Goal: Task Accomplishment & Management: Use online tool/utility

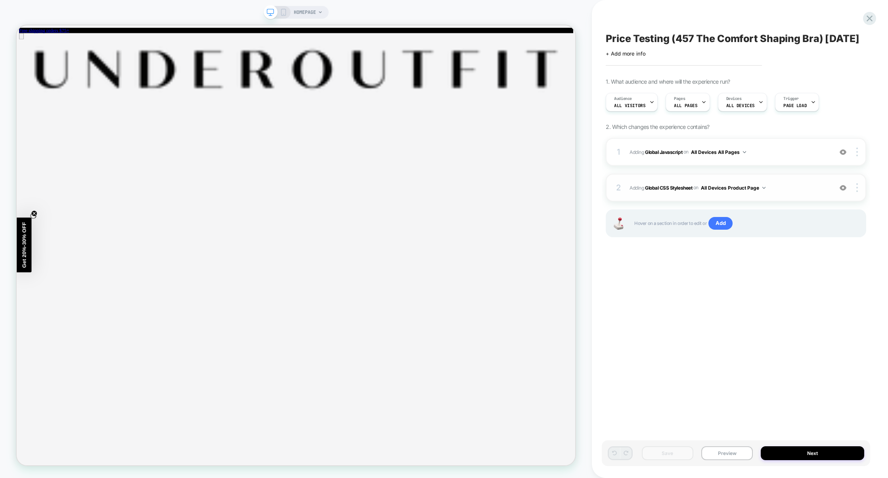
click at [812, 201] on div "2 Adding Global CSS Stylesheet on All Devices Product Page Target Desktop Delete" at bounding box center [736, 188] width 260 height 28
click at [796, 191] on div "2 Adding Global CSS Stylesheet on All Devices Product Page Target Desktop Delete" at bounding box center [736, 188] width 260 height 28
click at [796, 190] on div "2 Adding Global CSS Stylesheet on All Devices Product Page Target Desktop Delete" at bounding box center [736, 188] width 260 height 28
click at [312, 14] on span "HOMEPAGE" at bounding box center [305, 12] width 22 height 13
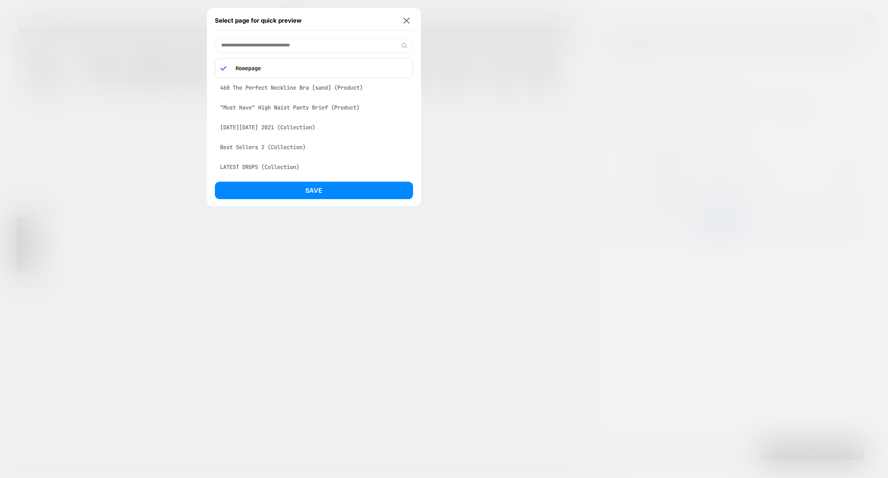
click at [533, 90] on div at bounding box center [444, 239] width 888 height 478
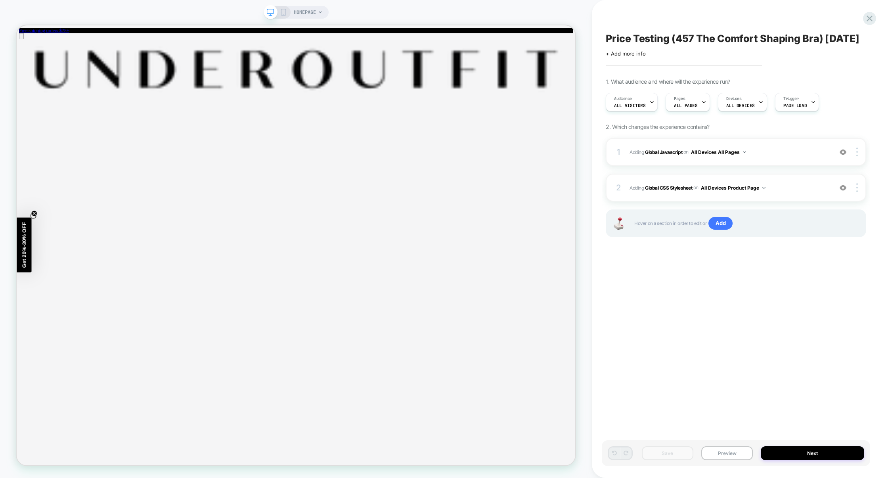
click at [308, 13] on span "HOMEPAGE" at bounding box center [305, 12] width 22 height 13
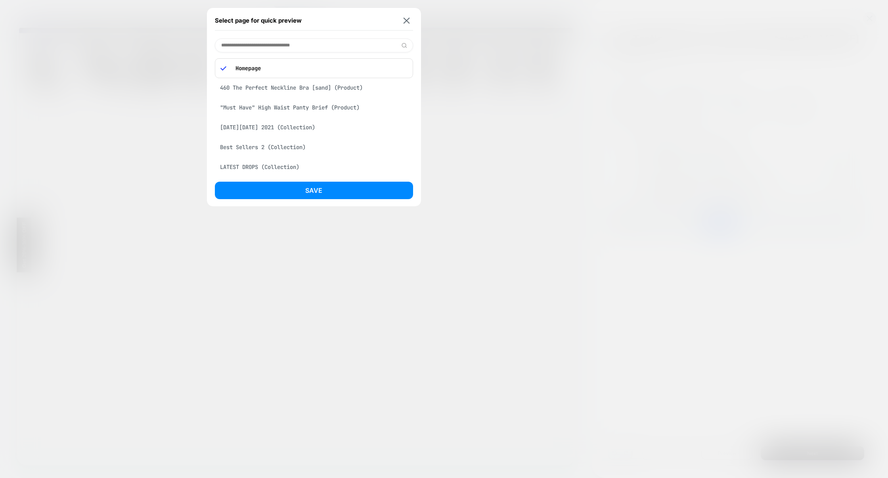
click at [270, 48] on input at bounding box center [314, 45] width 198 height 14
type input "***"
click at [258, 87] on div "457 The Comfort Shaping Bra [sand] (Product)" at bounding box center [314, 85] width 198 height 15
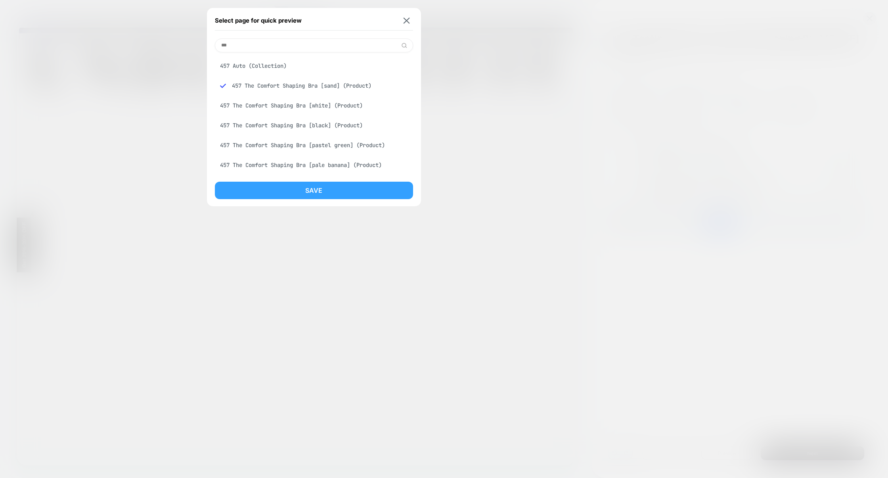
click at [322, 191] on button "Save" at bounding box center [314, 190] width 198 height 17
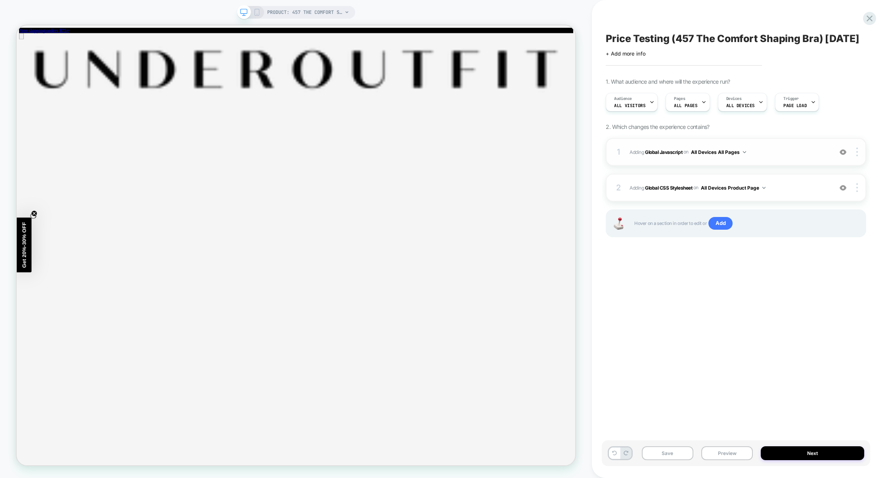
click at [772, 157] on span "Adding Global Javascript on All Devices All Pages" at bounding box center [729, 152] width 199 height 10
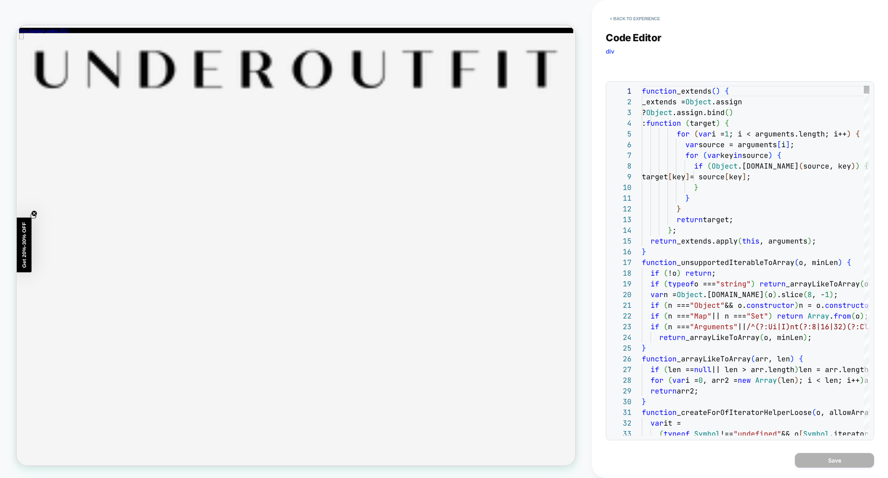
scroll to position [107, 0]
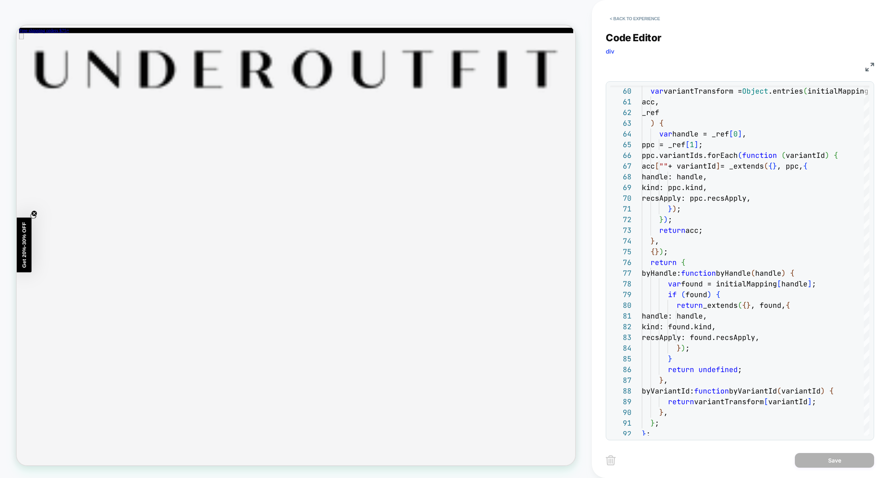
click at [867, 69] on img at bounding box center [869, 67] width 9 height 9
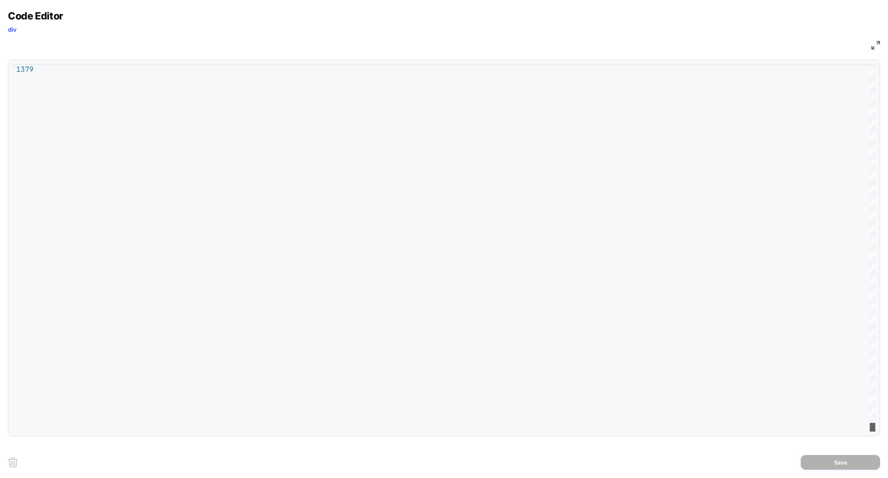
click at [862, 476] on div "**********" at bounding box center [444, 239] width 888 height 478
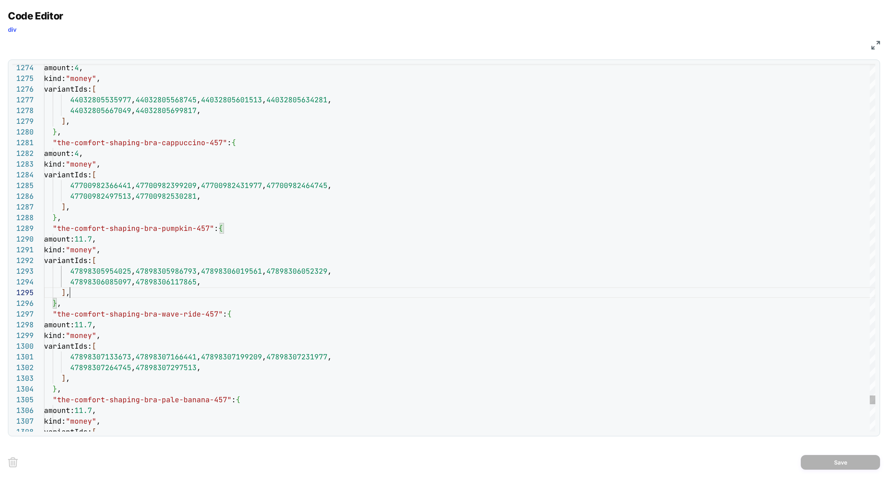
scroll to position [43, 26]
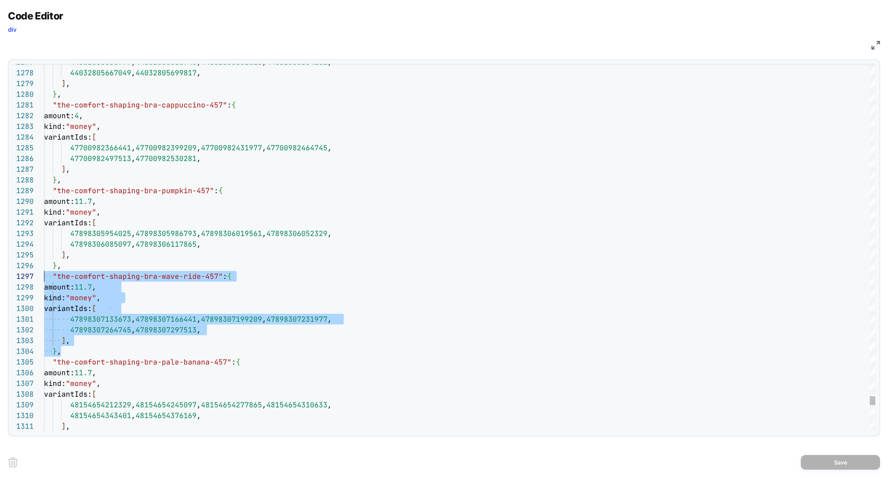
scroll to position [64, 0]
drag, startPoint x: 71, startPoint y: 351, endPoint x: 1, endPoint y: 272, distance: 106.2
drag, startPoint x: 109, startPoint y: 354, endPoint x: 0, endPoint y: 272, distance: 136.1
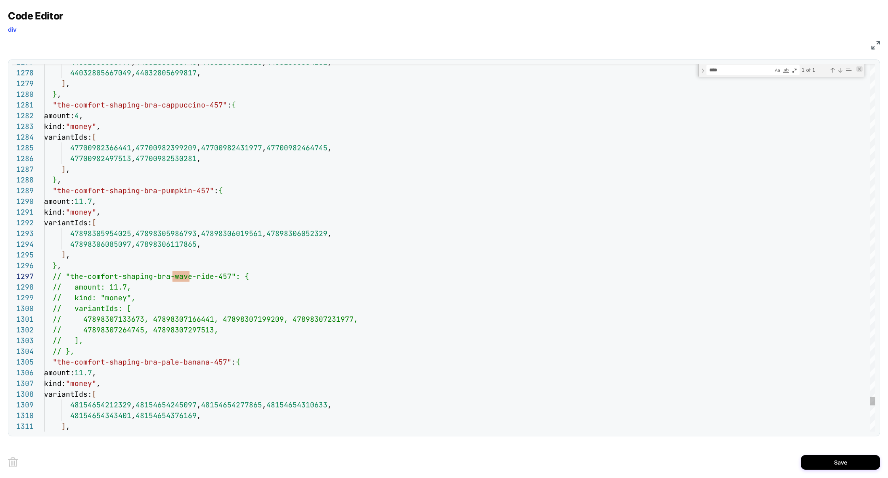
click at [857, 70] on div "Close (Escape)" at bounding box center [859, 69] width 6 height 6
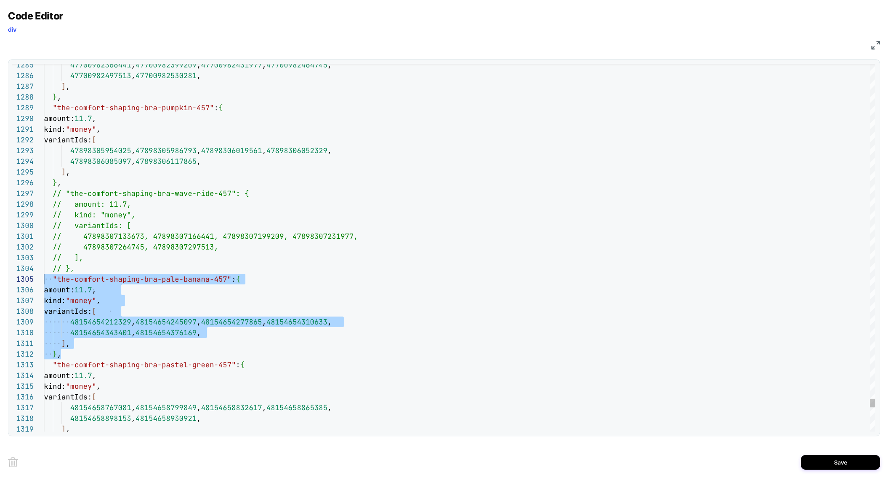
scroll to position [43, 0]
drag, startPoint x: 68, startPoint y: 352, endPoint x: 10, endPoint y: 283, distance: 90.9
type textarea "**********"
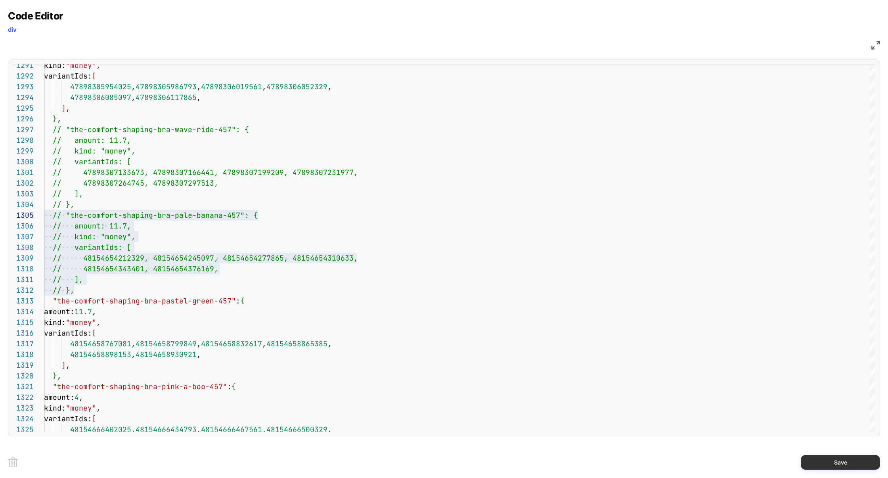
click at [821, 457] on button "Save" at bounding box center [840, 462] width 79 height 15
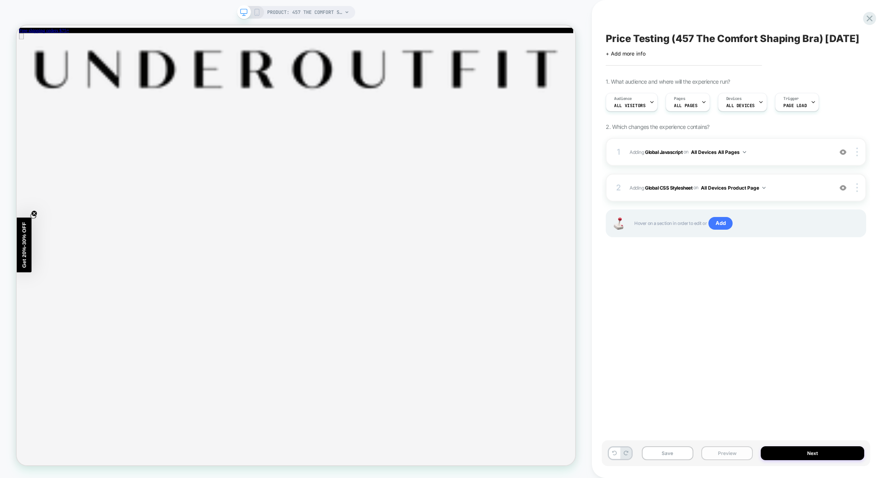
click at [735, 456] on button "Preview" at bounding box center [727, 453] width 52 height 14
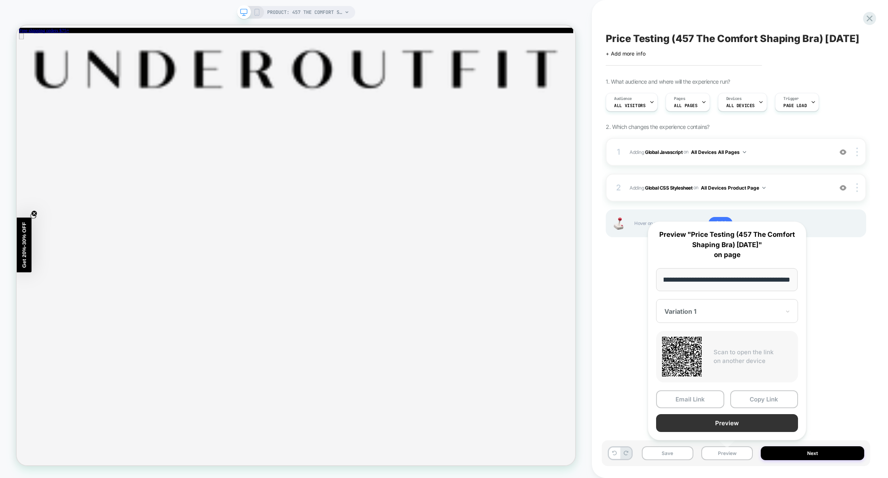
scroll to position [0, 0]
click at [735, 425] on button "Preview" at bounding box center [727, 423] width 142 height 18
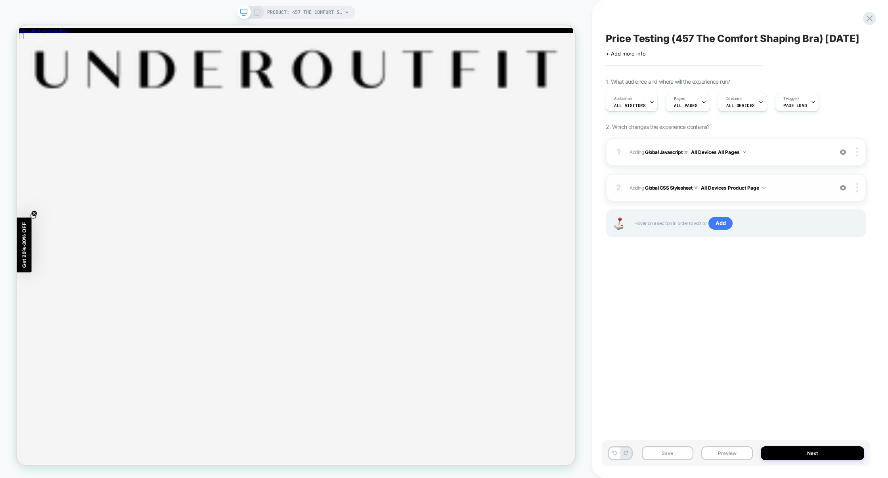
click at [697, 201] on div "2 Adding Global CSS Stylesheet on All Devices Product Page Add Before Add After…" at bounding box center [736, 188] width 260 height 28
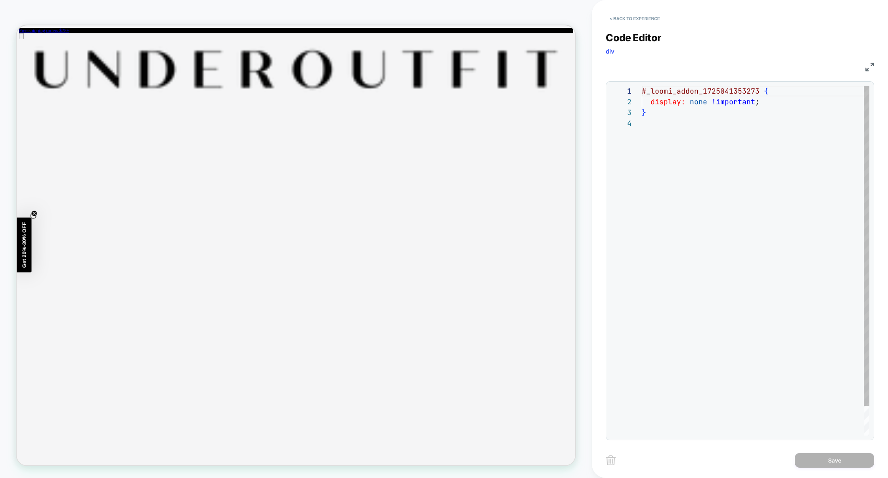
scroll to position [32, 0]
click at [649, 21] on button "< Back to experience" at bounding box center [635, 18] width 58 height 13
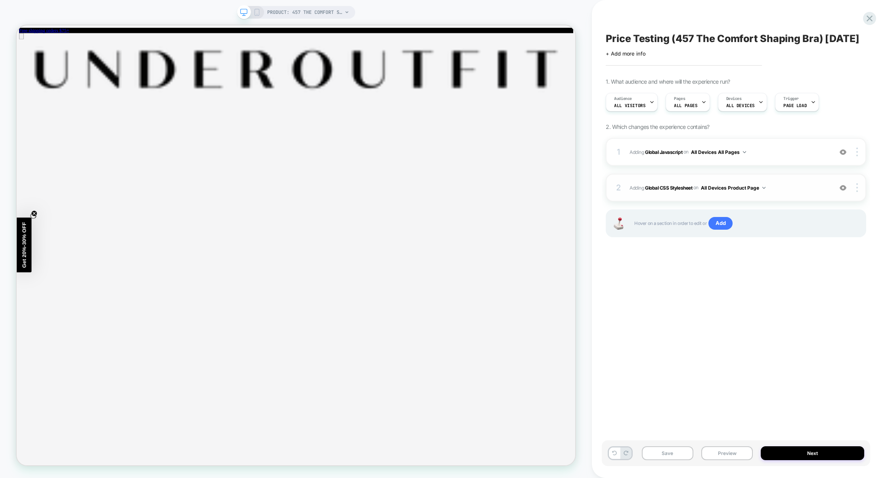
click at [691, 201] on div "2 Adding Global CSS Stylesheet on All Devices Product Page Add Before Add After…" at bounding box center [736, 188] width 260 height 28
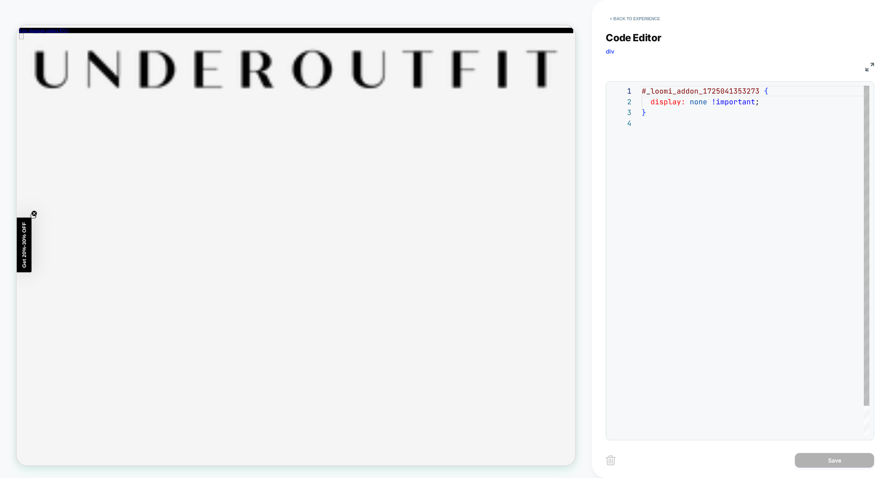
click at [691, 89] on div "# _ loomi_addon_1725041353273 { display: none !important ; }" at bounding box center [756, 277] width 228 height 382
click at [676, 101] on div "# _ loomi_addon_1725041353273 { display: none !important ; }" at bounding box center [756, 277] width 228 height 382
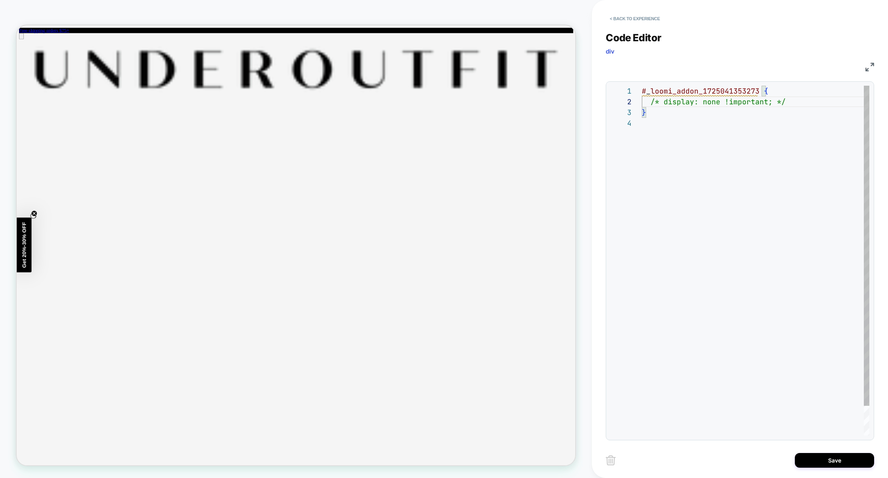
type textarea "**********"
click at [636, 15] on button "< Back to experience" at bounding box center [635, 18] width 58 height 13
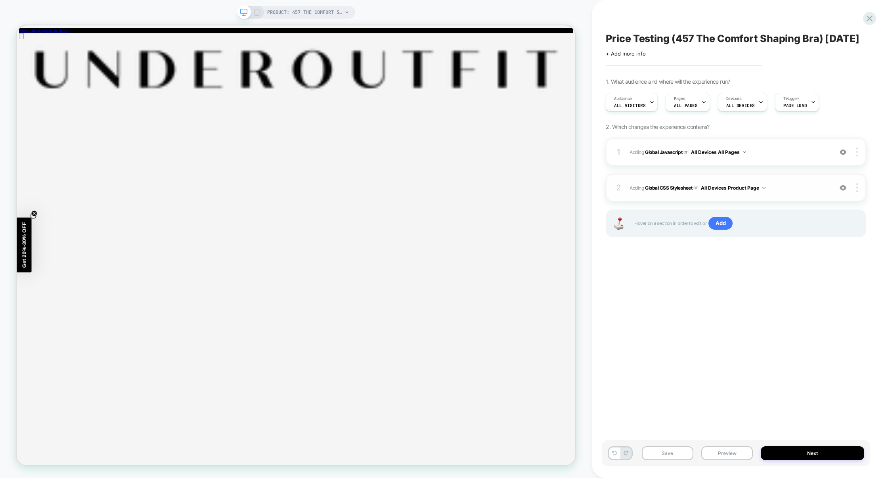
click at [752, 193] on button "All Devices Product Page" at bounding box center [733, 188] width 65 height 10
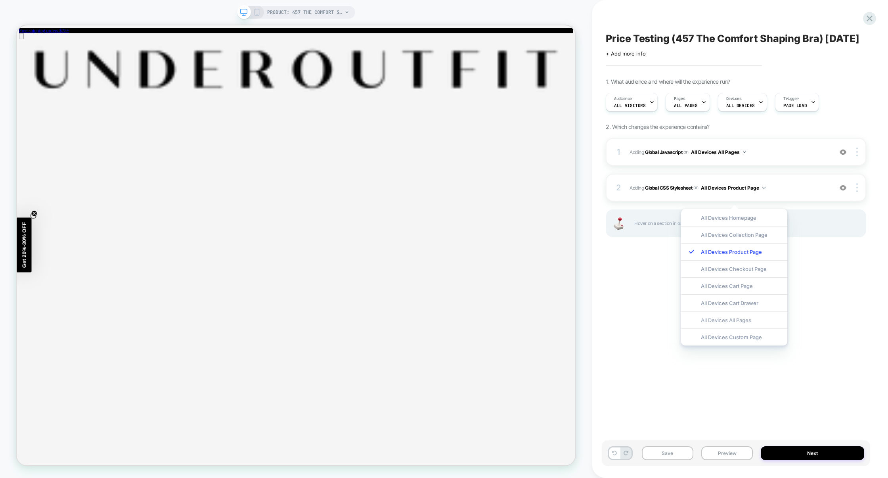
click at [730, 321] on div "All Devices All Pages" at bounding box center [734, 319] width 106 height 17
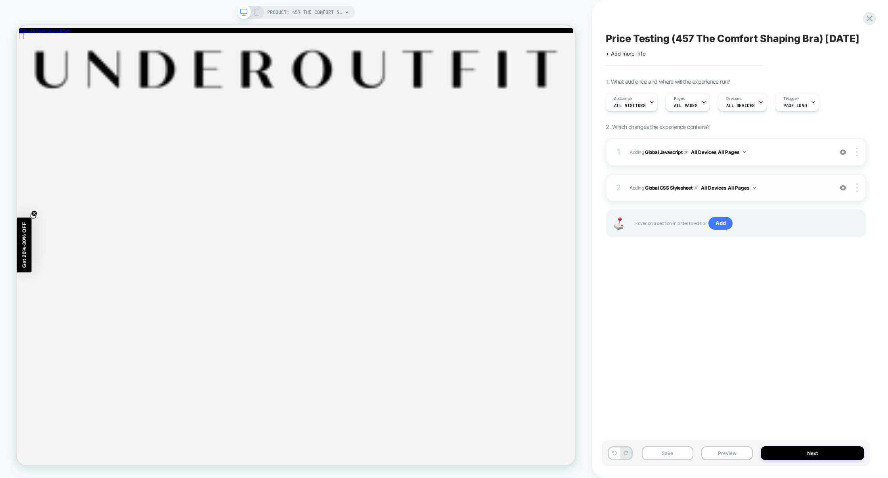
click at [775, 201] on div "2 Adding Global CSS Stylesheet on All Devices All Pages Add Before Add After Ta…" at bounding box center [736, 188] width 260 height 28
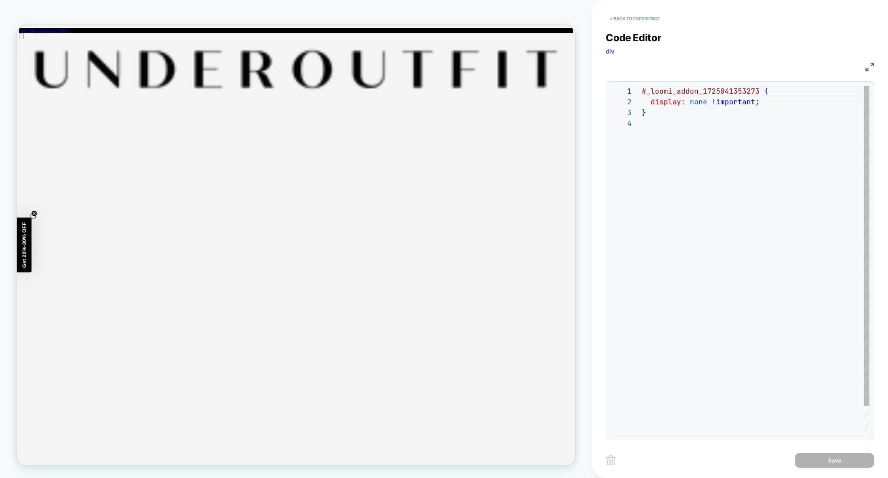
click at [709, 164] on div "# _ loomi_addon_1725041353273 { display: none !important ; }" at bounding box center [756, 277] width 228 height 382
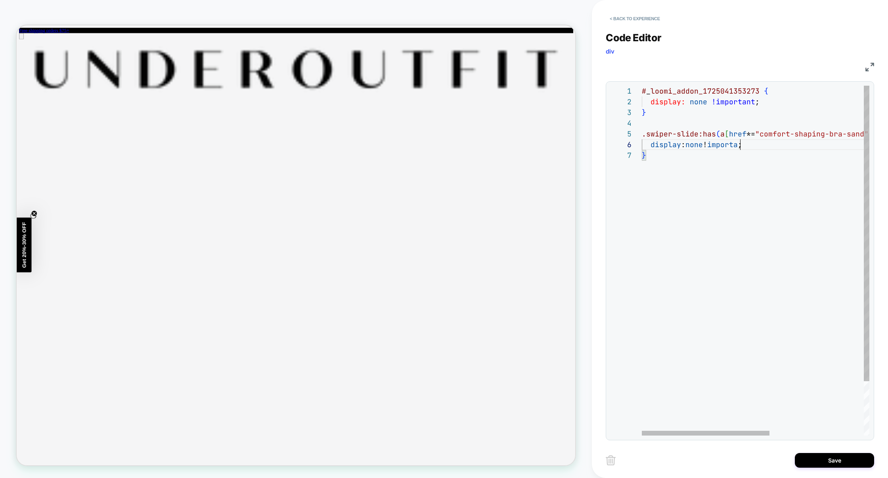
scroll to position [53, 107]
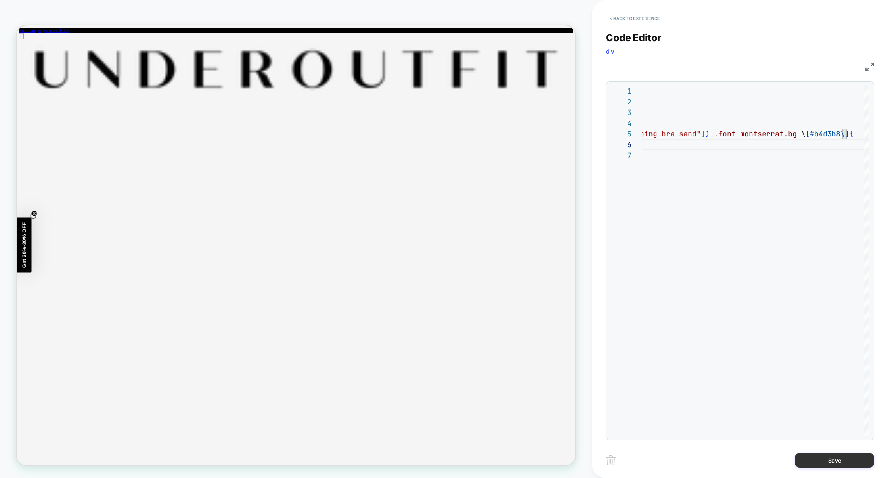
type textarea "**********"
click at [820, 454] on button "Save" at bounding box center [834, 460] width 79 height 15
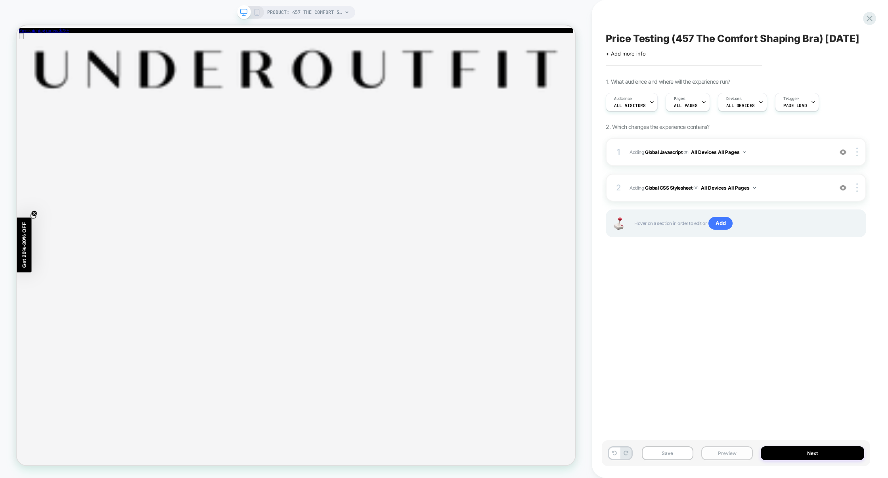
click at [741, 450] on button "Preview" at bounding box center [727, 453] width 52 height 14
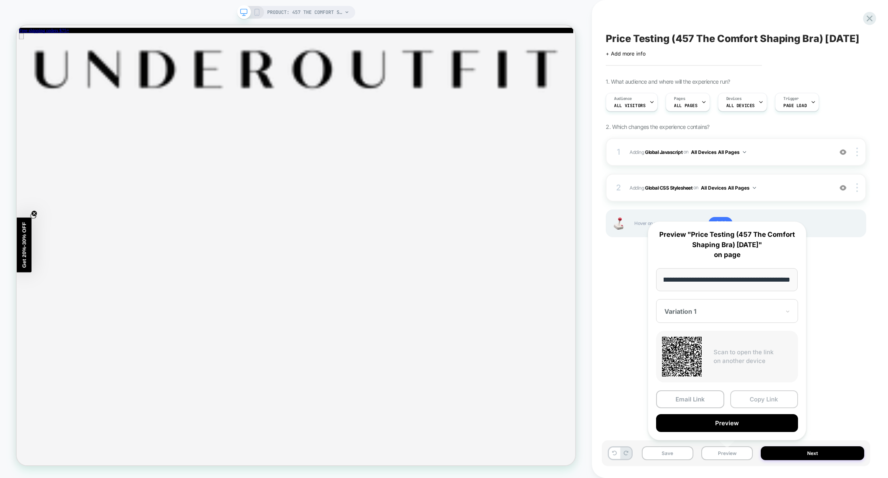
scroll to position [0, 0]
click at [762, 402] on button "Copy Link" at bounding box center [764, 399] width 68 height 18
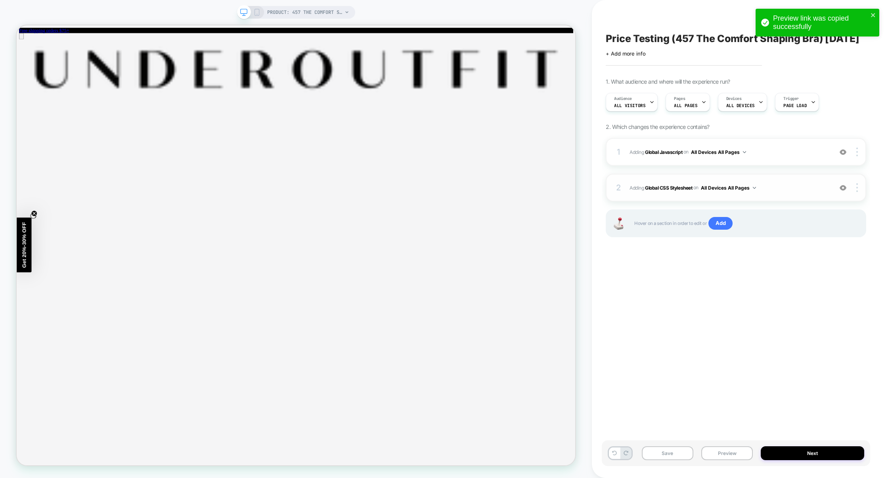
click at [795, 193] on span "Adding Global CSS Stylesheet on All Devices All Pages" at bounding box center [729, 188] width 199 height 10
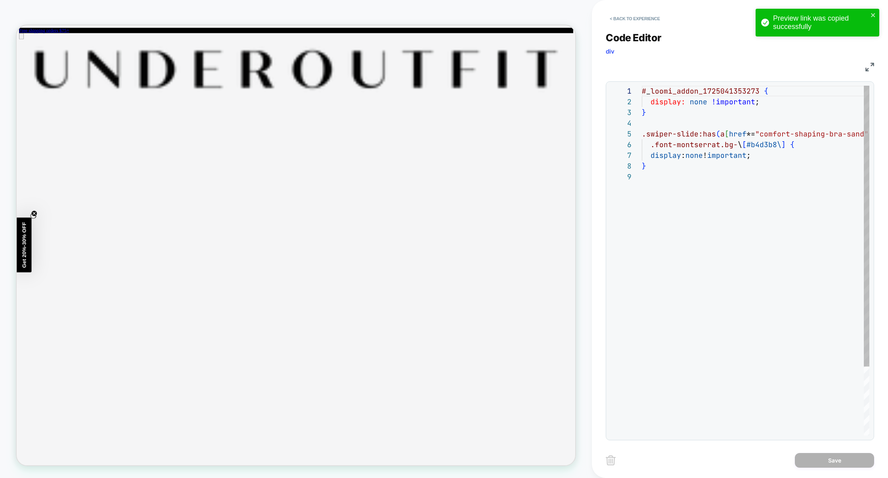
scroll to position [86, 0]
click at [747, 144] on div "# _ loomi_addon_1725041353273 { display: none !important ; } .swiper-slide:has …" at bounding box center [769, 303] width 254 height 435
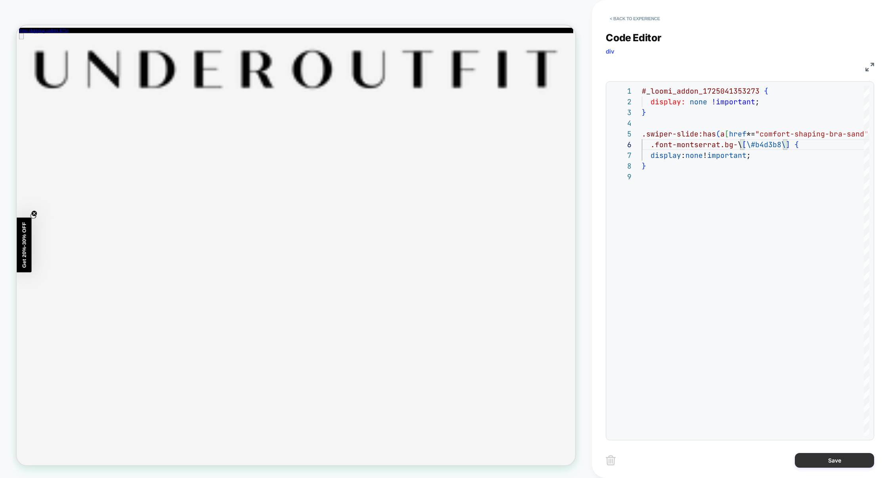
type textarea "**********"
click at [819, 452] on div "Save" at bounding box center [740, 460] width 268 height 20
click at [819, 454] on button "Save" at bounding box center [834, 460] width 79 height 15
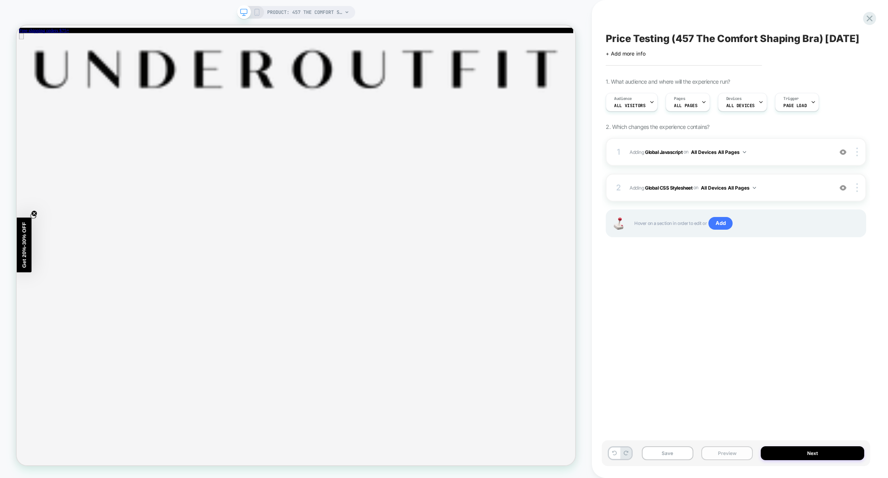
click at [731, 456] on button "Preview" at bounding box center [727, 453] width 52 height 14
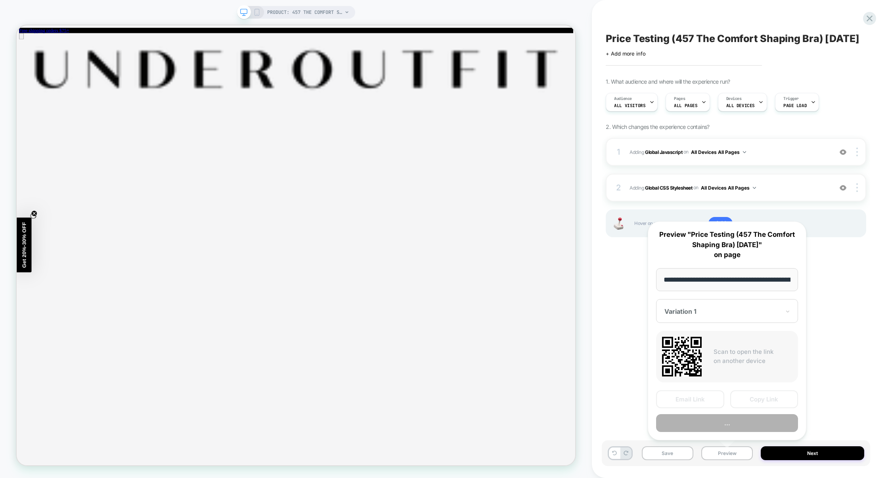
scroll to position [0, 75]
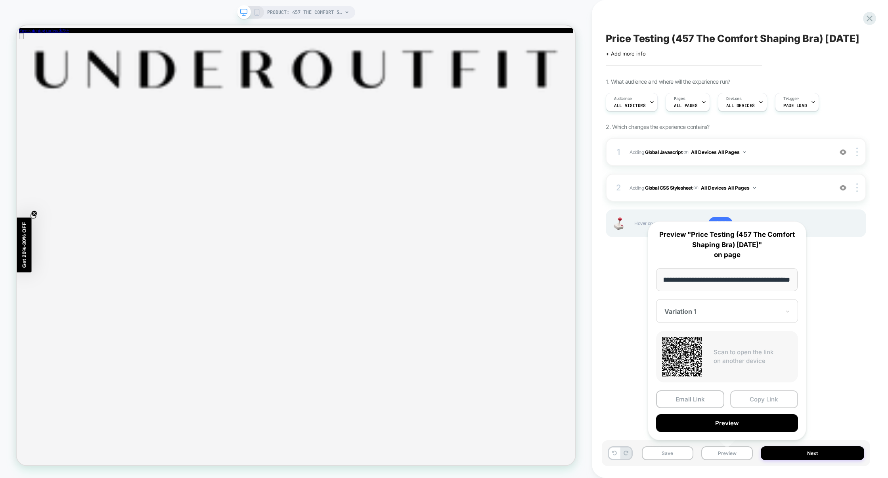
click at [764, 400] on button "Copy Link" at bounding box center [764, 399] width 68 height 18
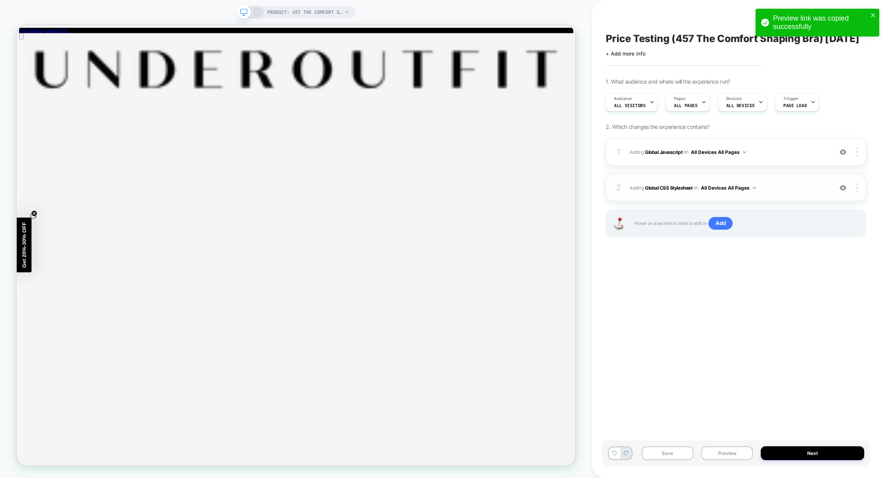
click at [776, 193] on span "Adding Global CSS Stylesheet on All Devices All Pages" at bounding box center [729, 188] width 199 height 10
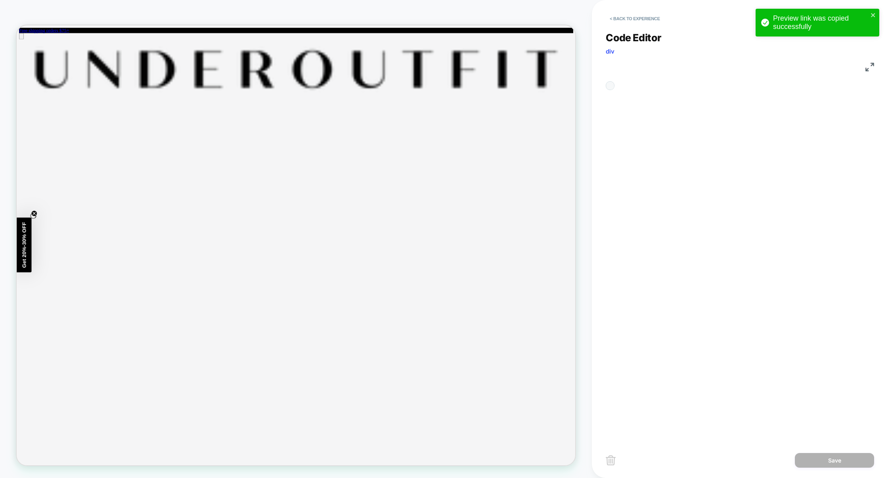
scroll to position [86, 0]
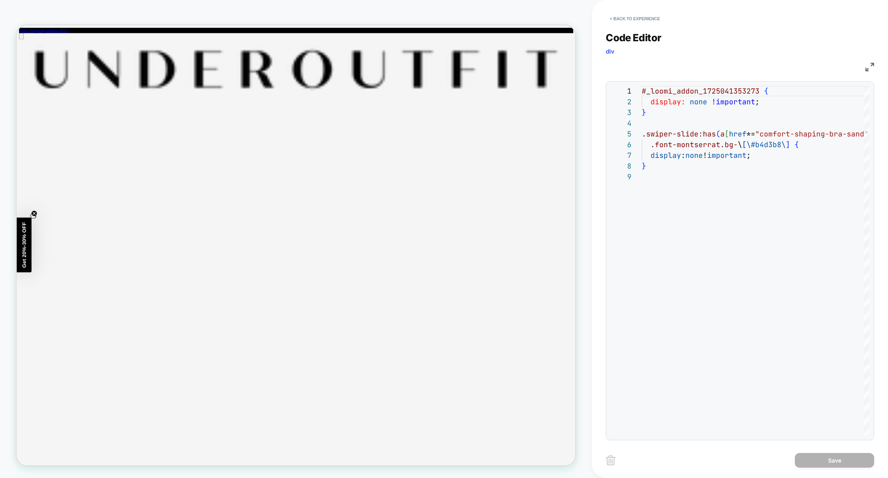
click at [867, 69] on img at bounding box center [869, 67] width 9 height 9
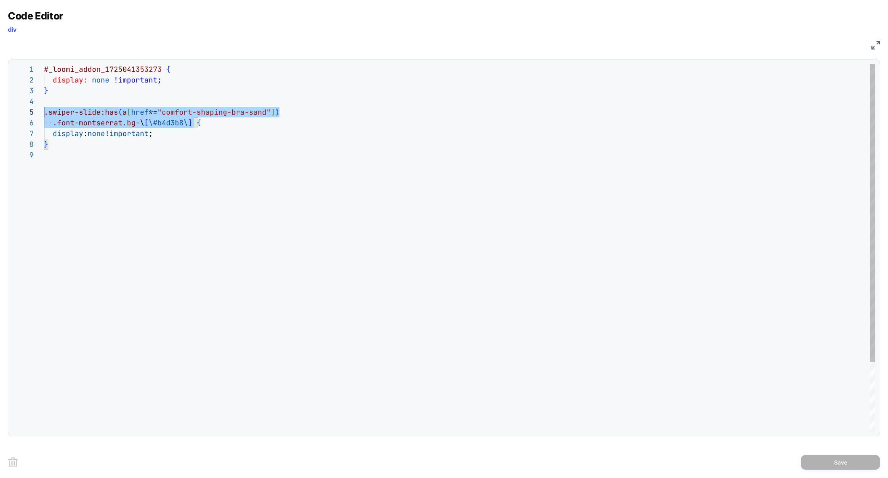
scroll to position [43, 0]
drag, startPoint x: 192, startPoint y: 124, endPoint x: 26, endPoint y: 113, distance: 166.5
click at [25, 113] on div "**********" at bounding box center [443, 248] width 863 height 368
drag, startPoint x: 109, startPoint y: 170, endPoint x: 19, endPoint y: 107, distance: 110.0
click at [19, 107] on div "**********" at bounding box center [443, 248] width 863 height 368
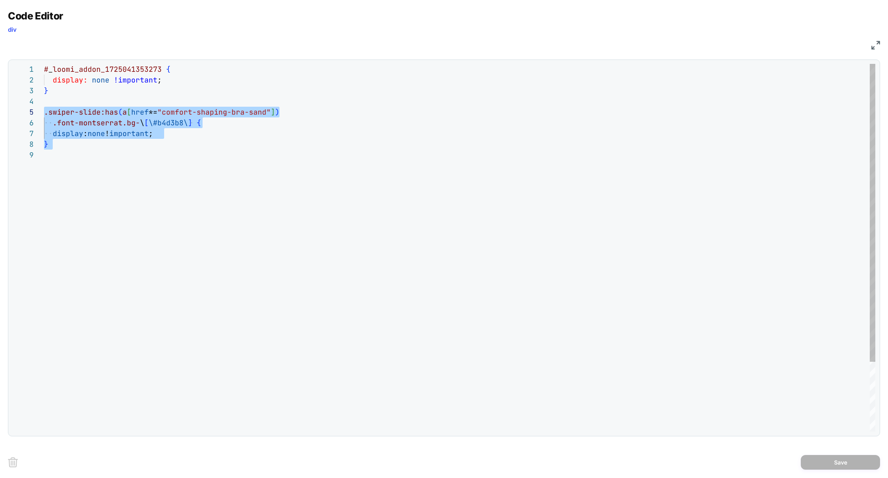
click at [105, 182] on div "# _ loomi_addon_1725041353273 { display: none !important ; } .swiper-slide:has …" at bounding box center [459, 290] width 831 height 453
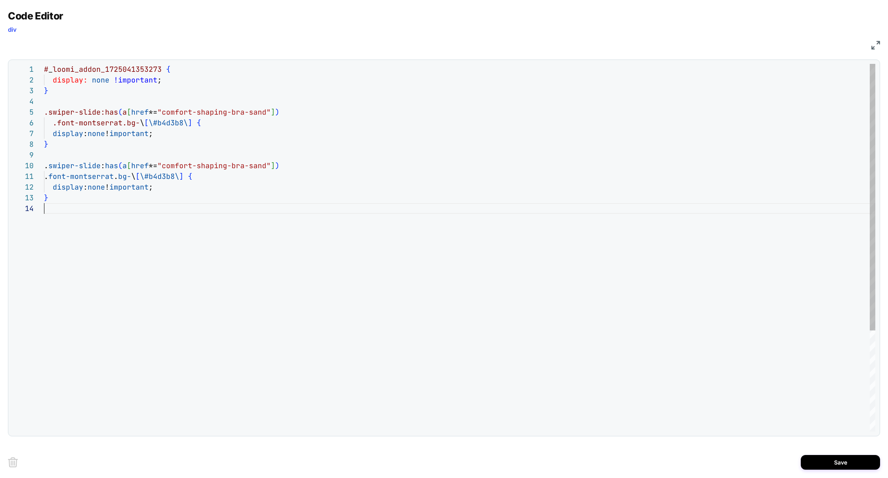
scroll to position [32, 0]
click at [114, 206] on div "# _ loomi_addon_1725041353273 { display: none !important ; } .swiper-slide:has …" at bounding box center [459, 317] width 831 height 507
click at [93, 167] on div "# _ loomi_addon_1725041353273 { display: none !important ; } .swiper-slide:has …" at bounding box center [459, 317] width 831 height 507
drag, startPoint x: 98, startPoint y: 167, endPoint x: 29, endPoint y: 167, distance: 69.0
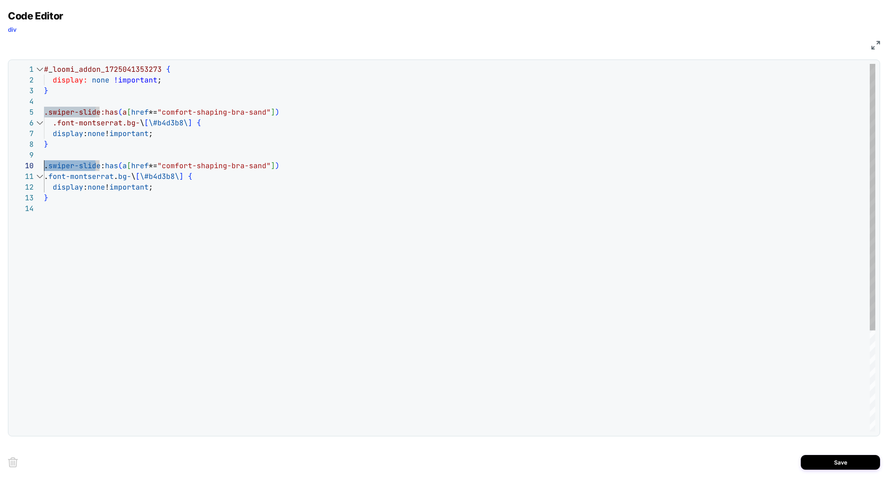
click at [35, 167] on div "**********" at bounding box center [443, 248] width 863 height 368
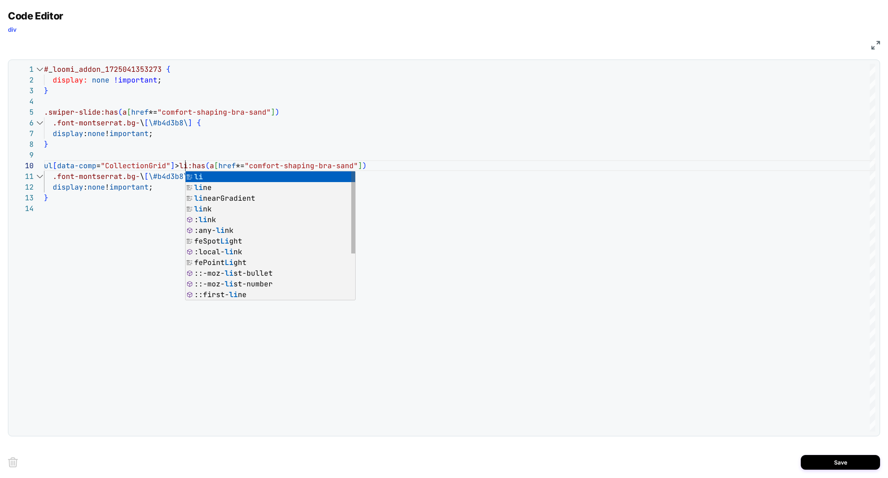
scroll to position [96, 141]
click at [333, 133] on div "# _ loomi_addon_1725041353273 { display: none !important ; } .swiper-slide:has …" at bounding box center [459, 317] width 831 height 507
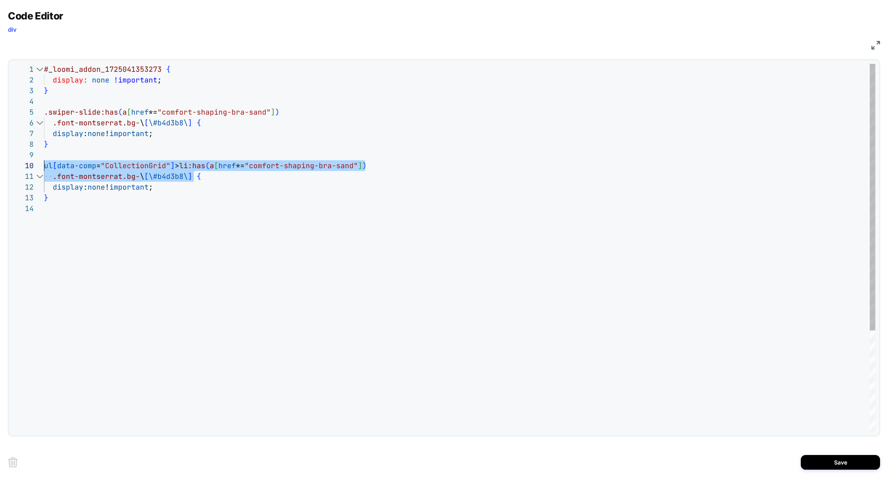
scroll to position [96, 0]
drag, startPoint x: 193, startPoint y: 178, endPoint x: 25, endPoint y: 169, distance: 167.9
click at [44, 169] on div "# _ loomi_addon_1725041353273 { display: none !important ; } .swiper-slide:has …" at bounding box center [459, 317] width 831 height 507
type textarea "**********"
click at [821, 465] on button "Save" at bounding box center [840, 462] width 79 height 15
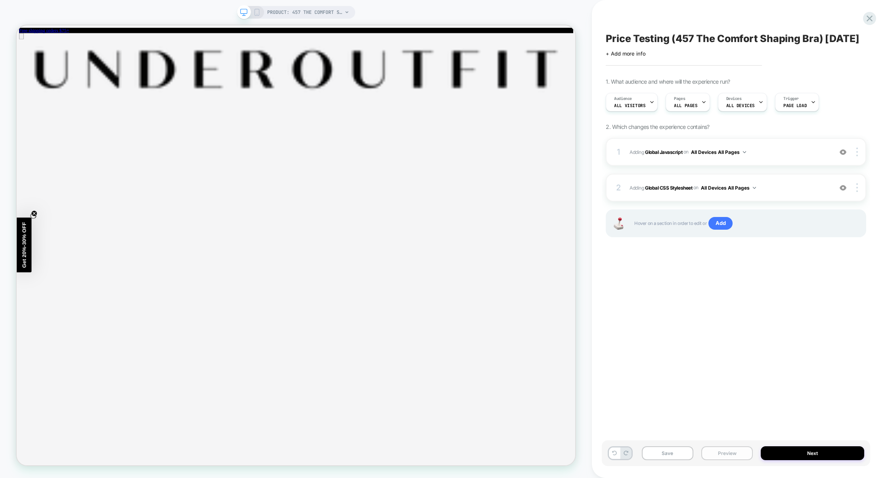
click at [727, 454] on button "Preview" at bounding box center [727, 453] width 52 height 14
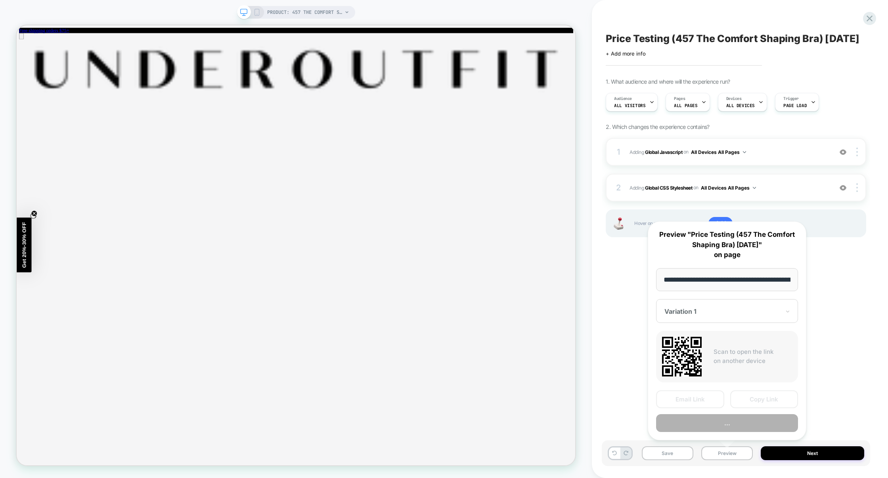
scroll to position [0, 75]
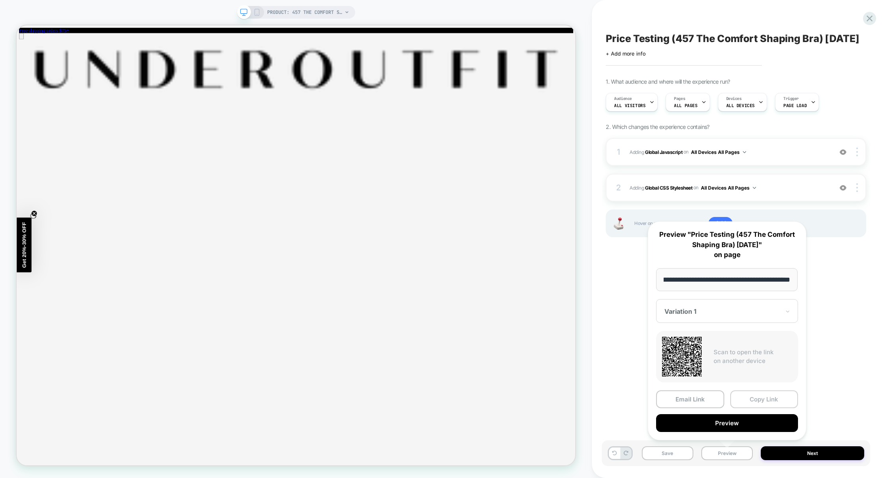
click at [762, 401] on button "Copy Link" at bounding box center [764, 399] width 68 height 18
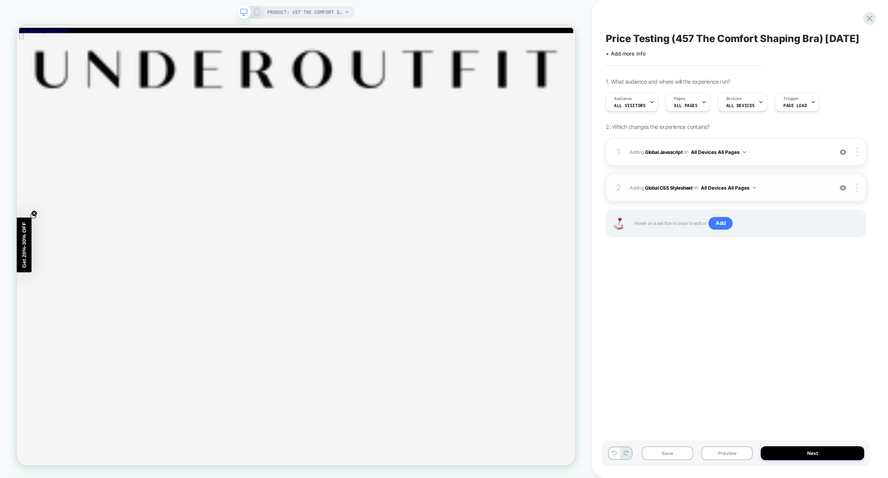
click at [776, 193] on span "Adding Global CSS Stylesheet on All Devices All Pages" at bounding box center [729, 188] width 199 height 10
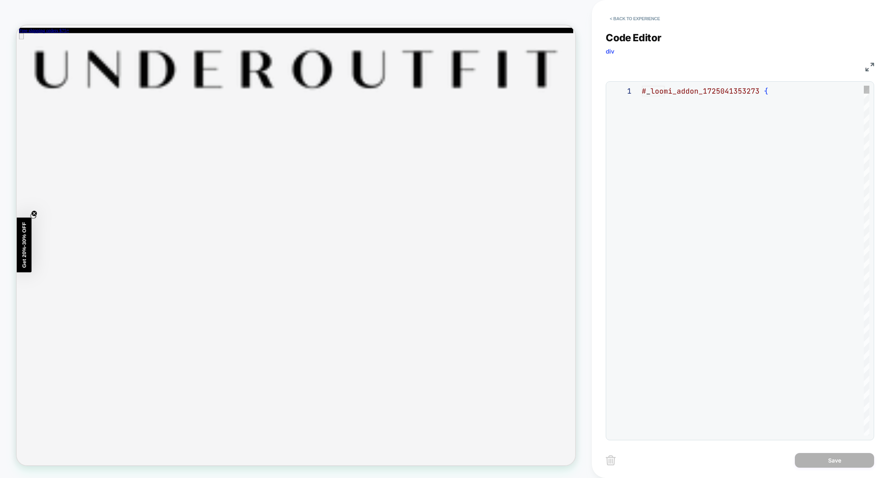
scroll to position [107, 0]
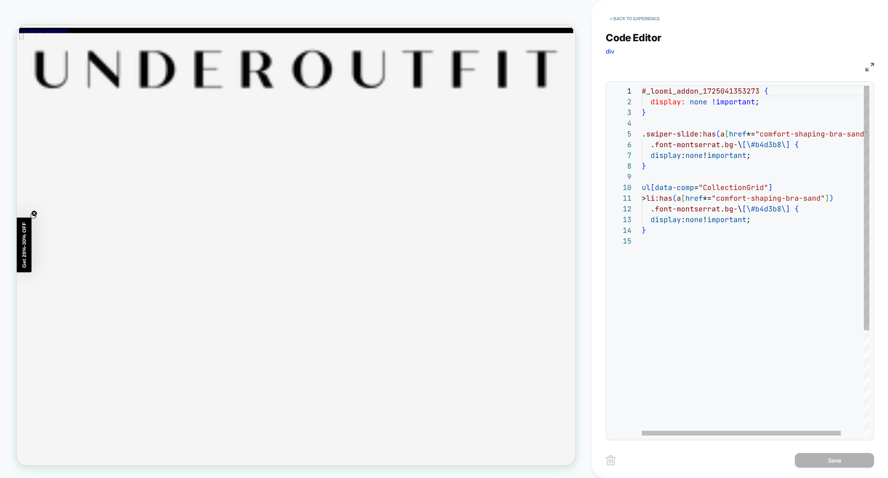
click at [697, 277] on div "# _ loomi_addon_1725041353273 { display: none !important ; } .swiper-slide:has …" at bounding box center [769, 336] width 254 height 500
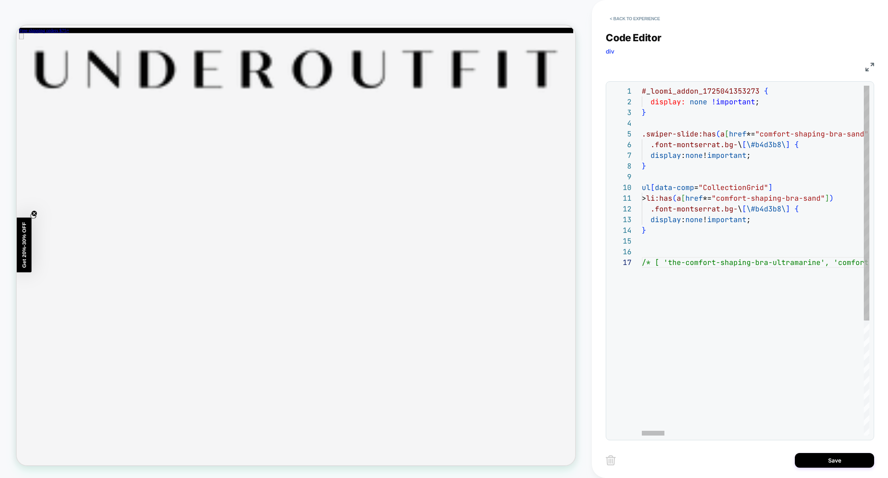
scroll to position [43, 0]
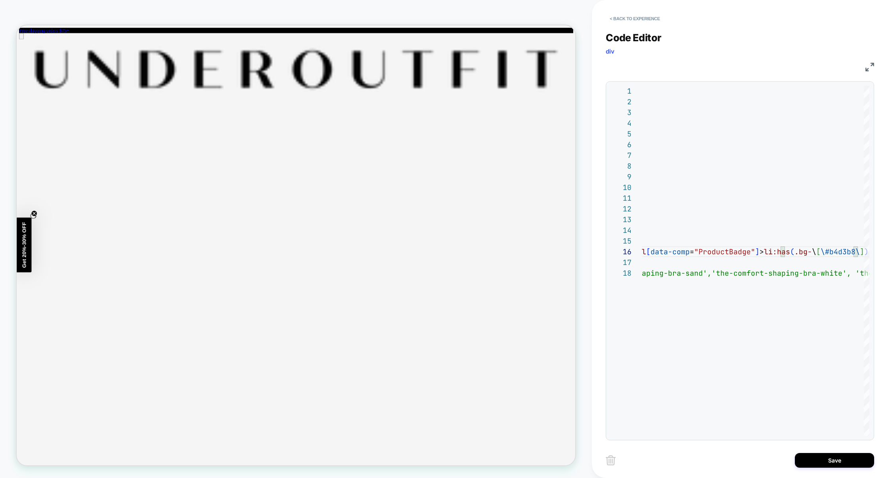
click at [870, 68] on img at bounding box center [869, 67] width 9 height 9
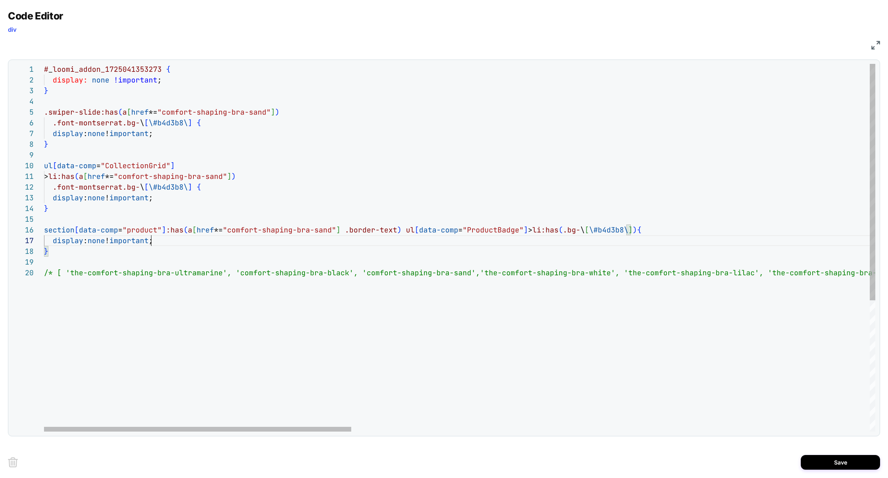
scroll to position [64, 107]
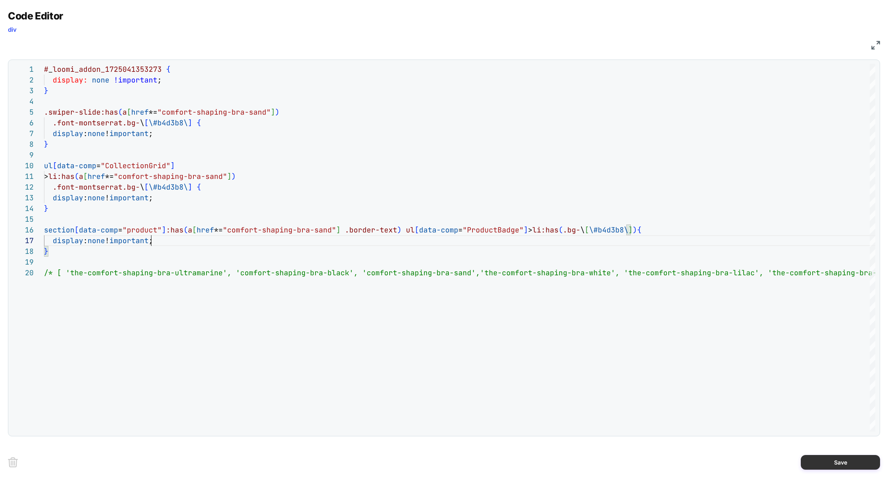
type textarea "**********"
click at [846, 458] on button "Save" at bounding box center [840, 462] width 79 height 15
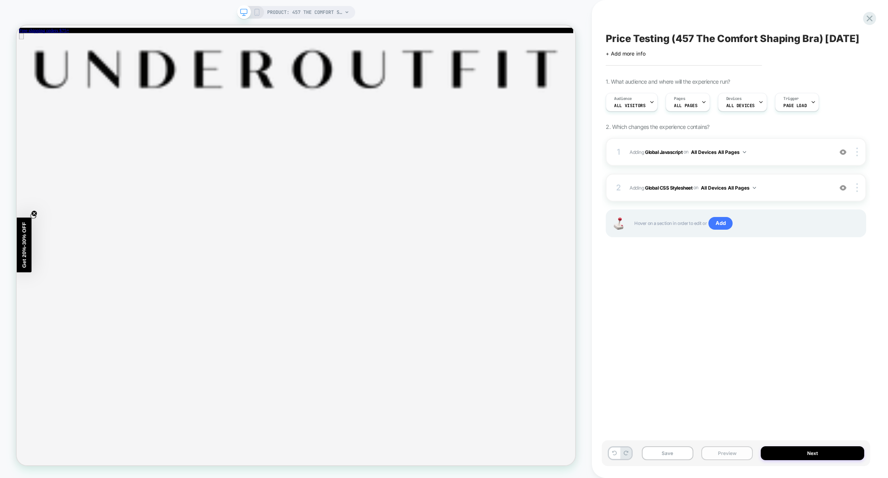
click at [721, 452] on button "Preview" at bounding box center [727, 453] width 52 height 14
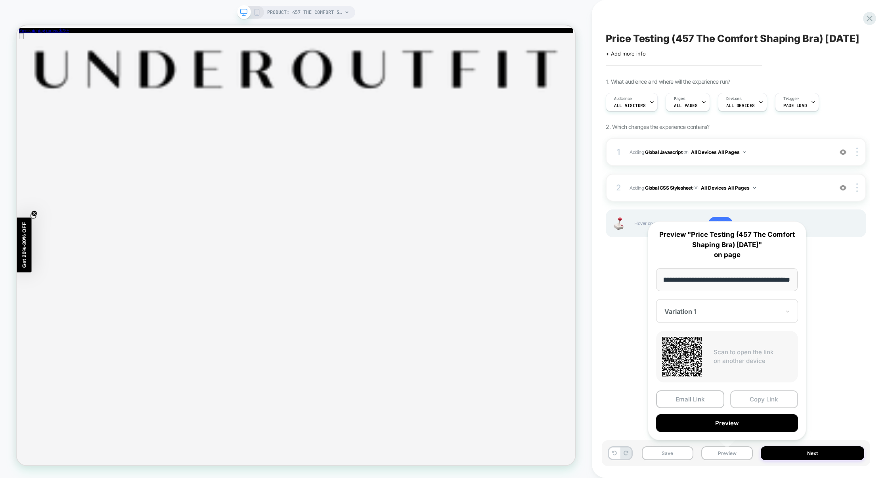
scroll to position [0, 0]
click at [752, 398] on button "Copy Link" at bounding box center [764, 399] width 68 height 18
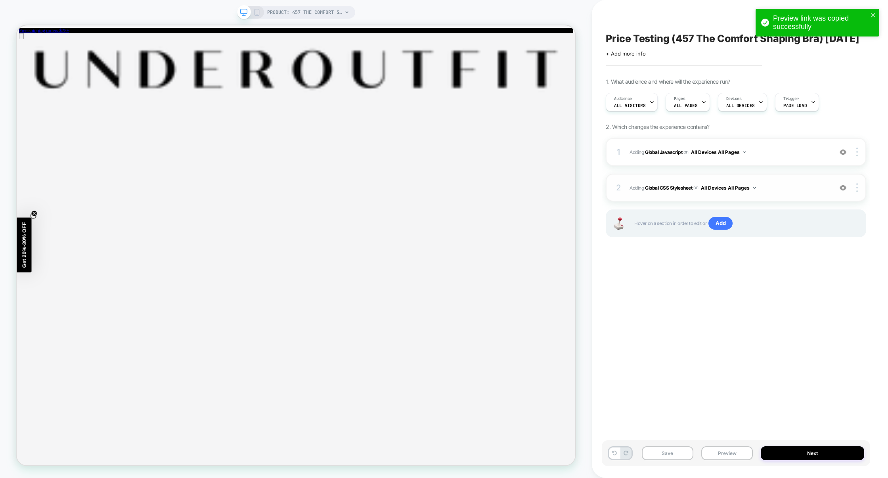
click at [767, 193] on span "Adding Global CSS Stylesheet on All Devices All Pages" at bounding box center [729, 188] width 199 height 10
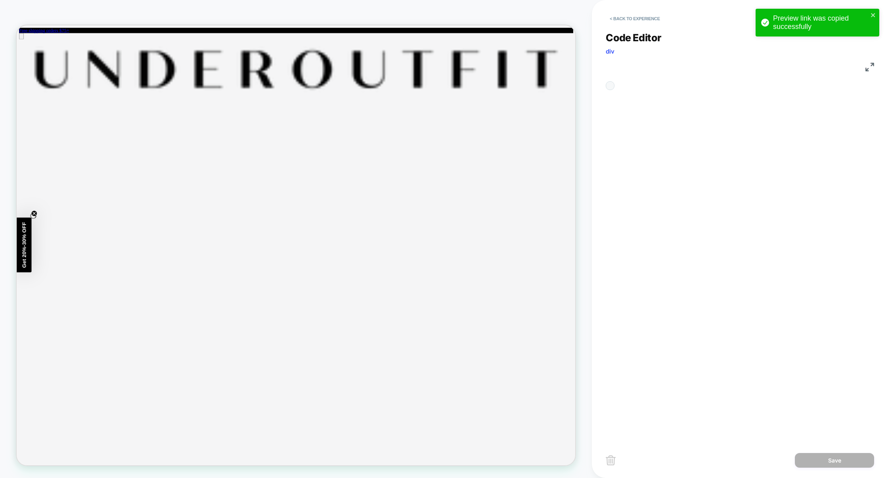
scroll to position [107, 0]
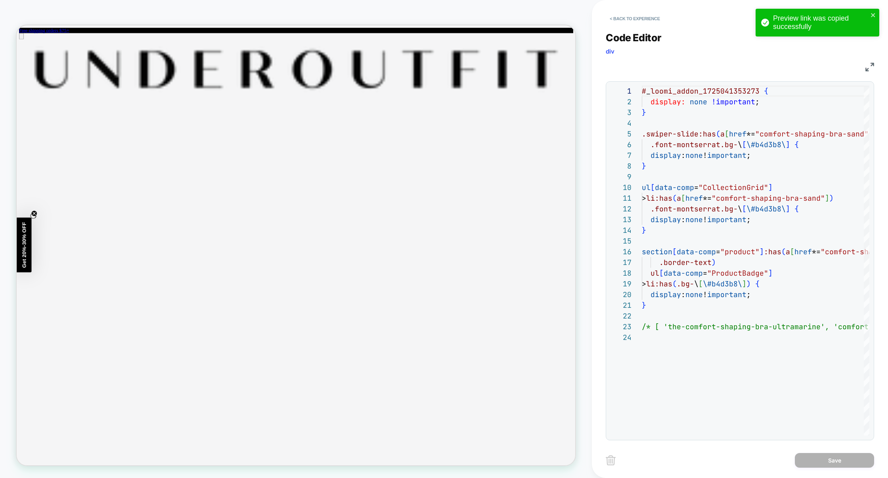
click at [870, 69] on img at bounding box center [869, 67] width 9 height 9
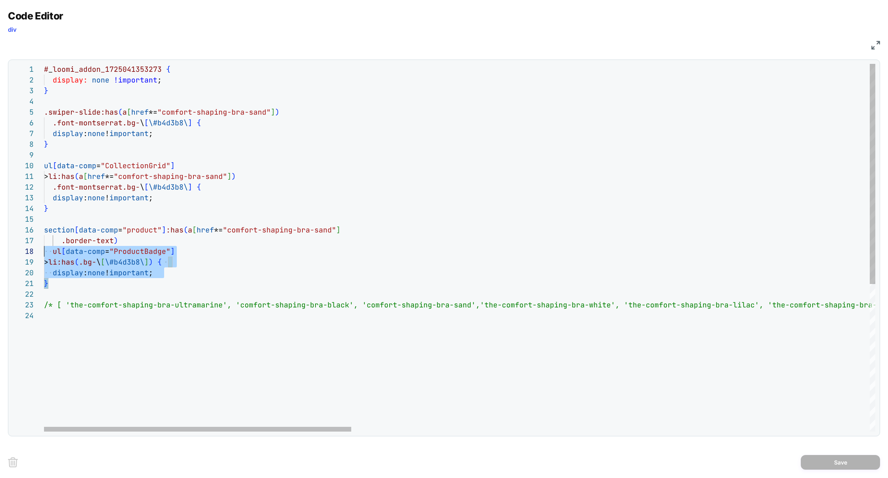
scroll to position [53, 0]
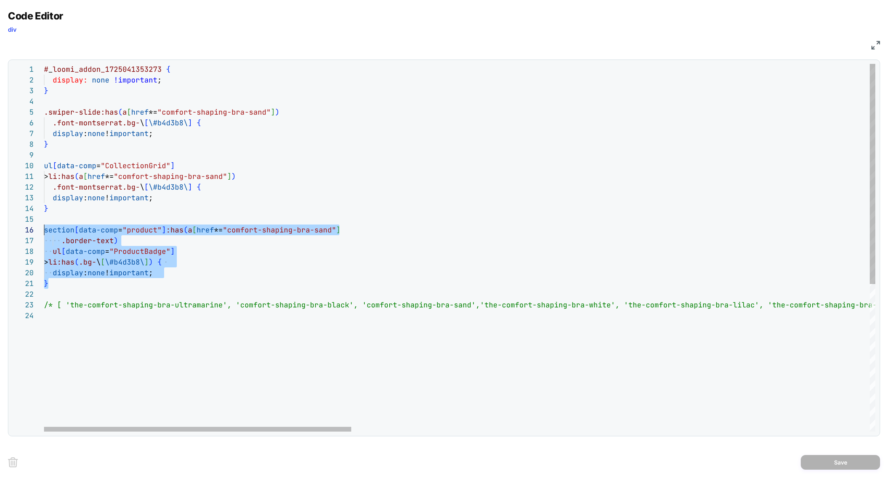
drag, startPoint x: 77, startPoint y: 287, endPoint x: 19, endPoint y: 225, distance: 84.7
click at [19, 225] on div "1 2 3 4 5 6 7 8 9 10 11 12 13 14 15 16 17 18 19 20 21 22 23 24 # _ loomi_addon_…" at bounding box center [443, 248] width 863 height 368
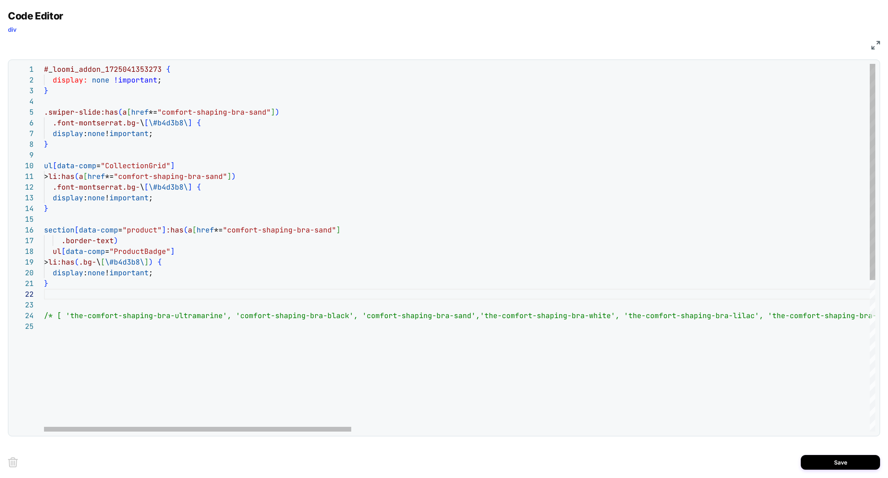
scroll to position [64, 4]
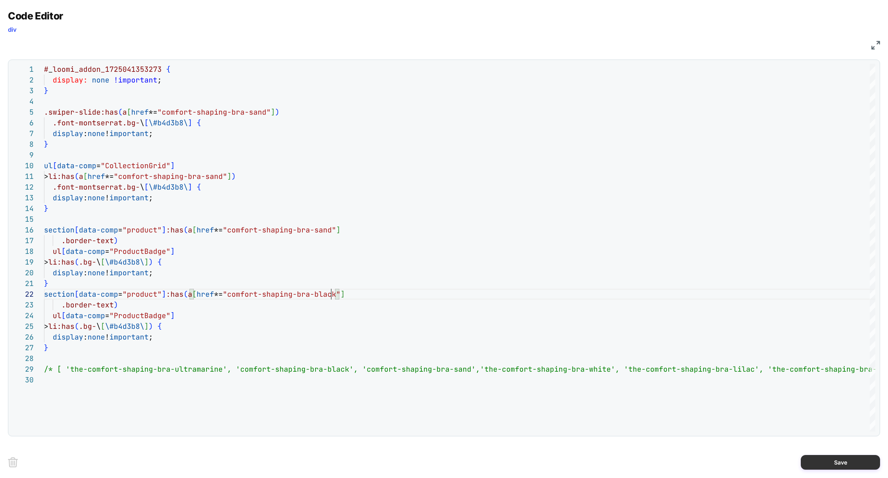
type textarea "**********"
click at [846, 464] on button "Save" at bounding box center [840, 462] width 79 height 15
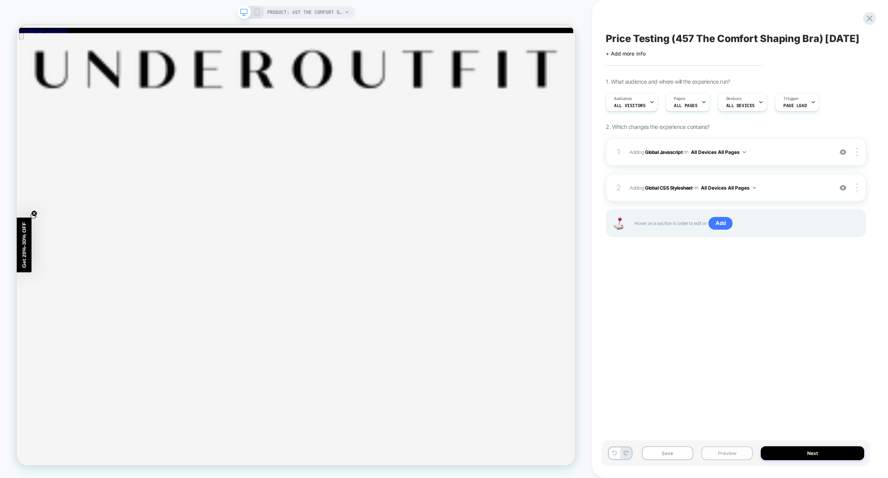
click at [735, 454] on button "Preview" at bounding box center [727, 453] width 52 height 14
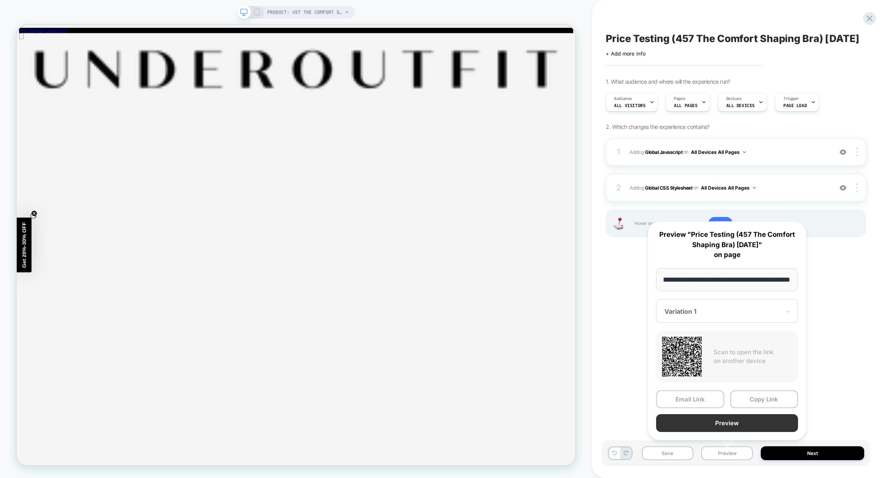
scroll to position [0, 0]
click at [736, 426] on button "Preview" at bounding box center [727, 423] width 142 height 18
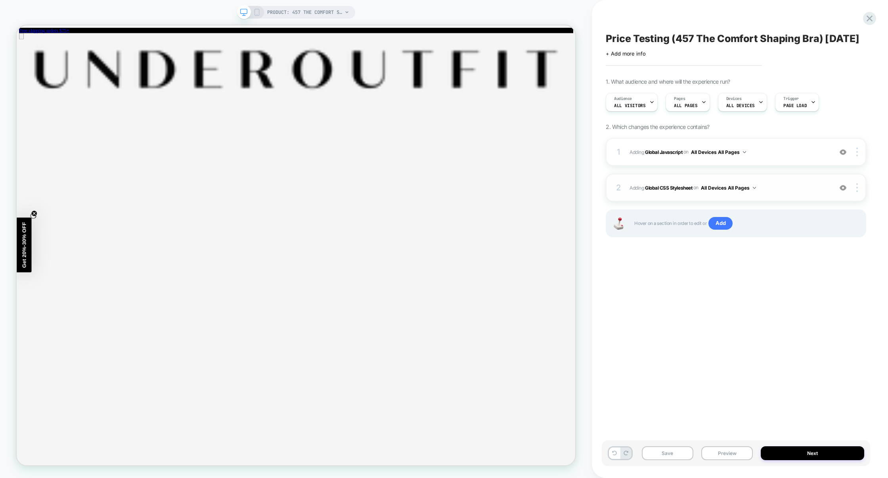
click at [791, 201] on div "2 Adding Global CSS Stylesheet on All Devices All Pages Add Before Add After Ta…" at bounding box center [736, 188] width 260 height 28
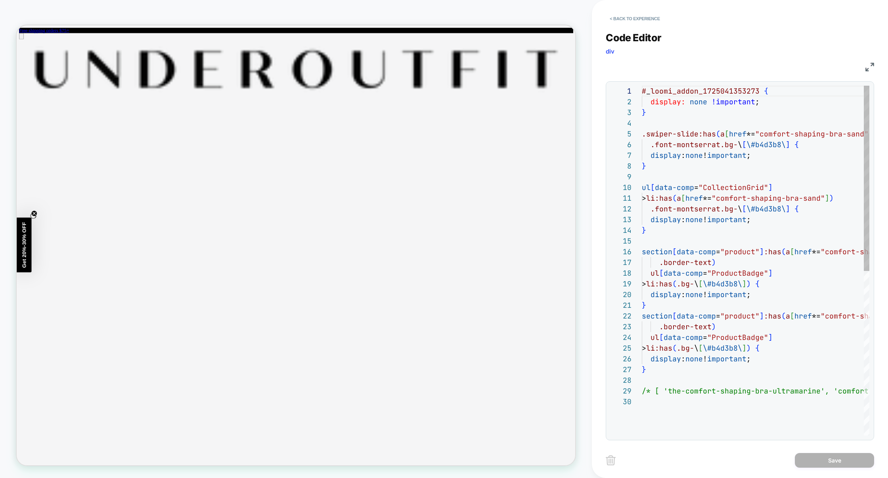
scroll to position [107, 0]
click at [866, 69] on img at bounding box center [869, 67] width 9 height 9
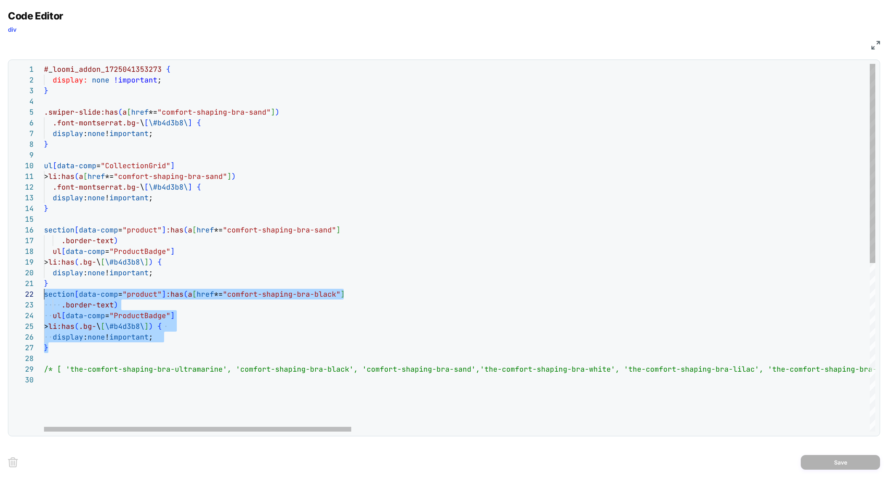
scroll to position [10, 0]
drag, startPoint x: 59, startPoint y: 350, endPoint x: 35, endPoint y: 295, distance: 60.0
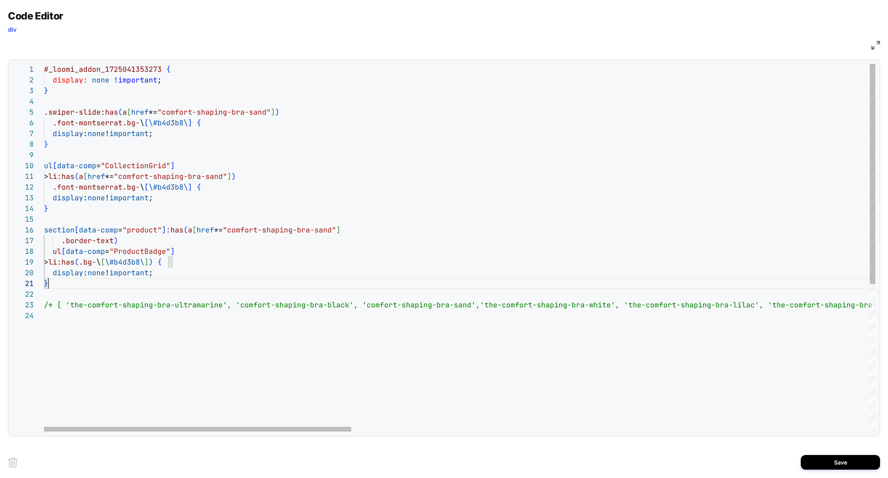
scroll to position [0, 4]
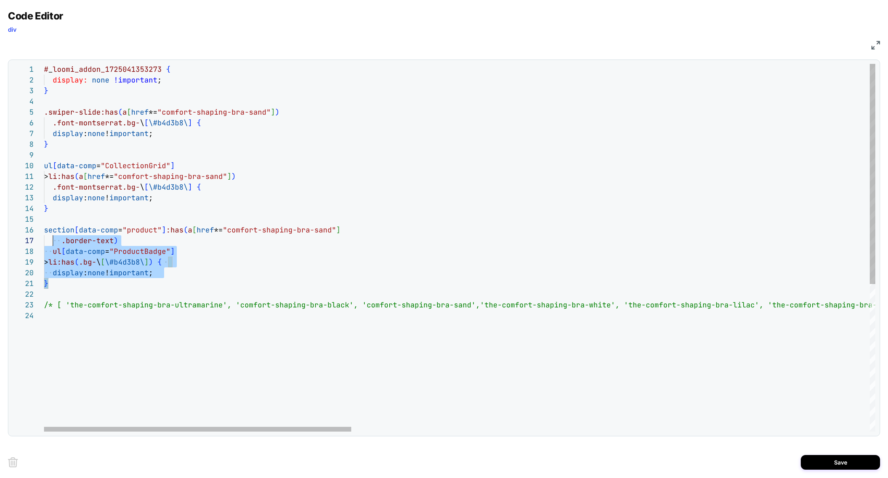
scroll to position [53, 0]
drag, startPoint x: 68, startPoint y: 285, endPoint x: 43, endPoint y: 233, distance: 57.1
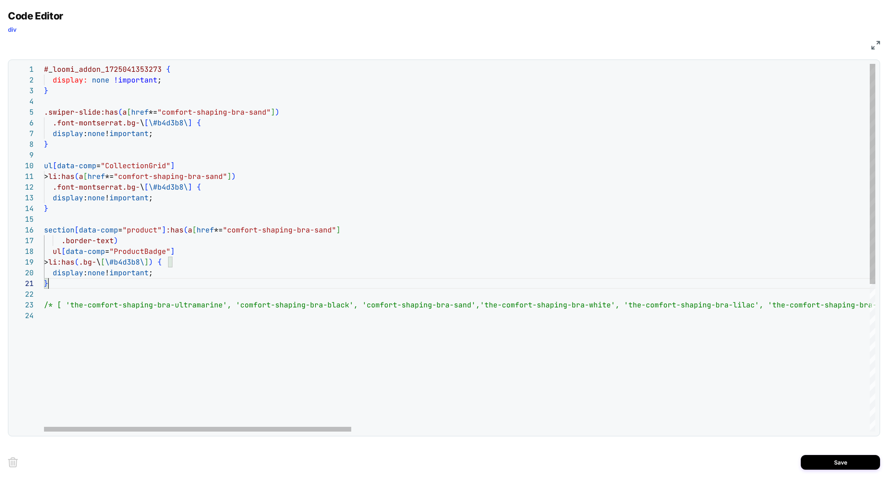
scroll to position [0, 4]
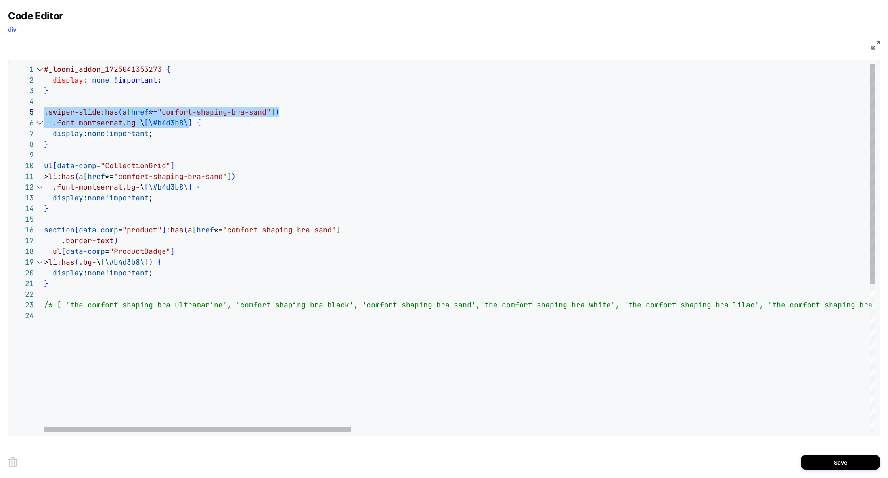
drag, startPoint x: 190, startPoint y: 123, endPoint x: 23, endPoint y: 109, distance: 167.8
click at [23, 109] on div "1 2 3 4 5 6 7 8 9 10 11 12 13 14 15 16 17 18 19 20 21 22 23 24 # _ loomi_addon_…" at bounding box center [443, 248] width 863 height 368
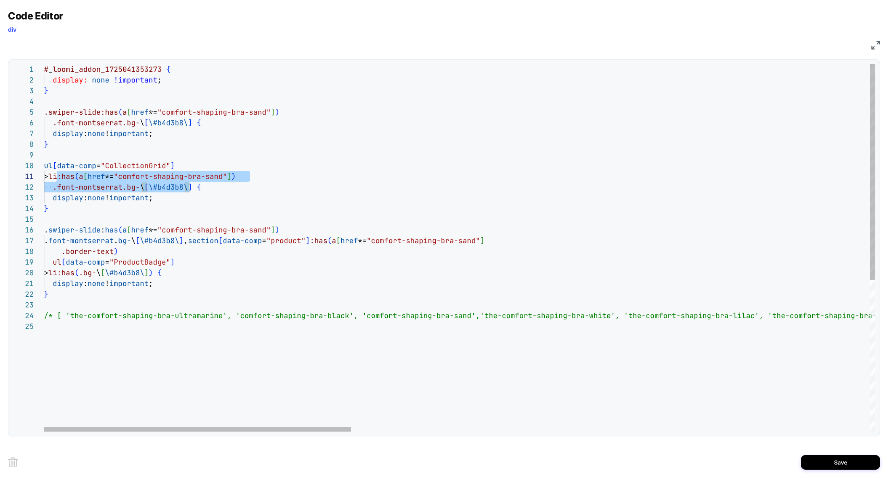
scroll to position [96, 0]
drag, startPoint x: 191, startPoint y: 188, endPoint x: 36, endPoint y: 168, distance: 156.2
click at [36, 168] on div "1 2 3 4 5 6 7 8 9 10 11 12 13 14 15 16 18 19 20 21 22 [PHONE_NUMBER] _ loomi_ad…" at bounding box center [443, 248] width 863 height 368
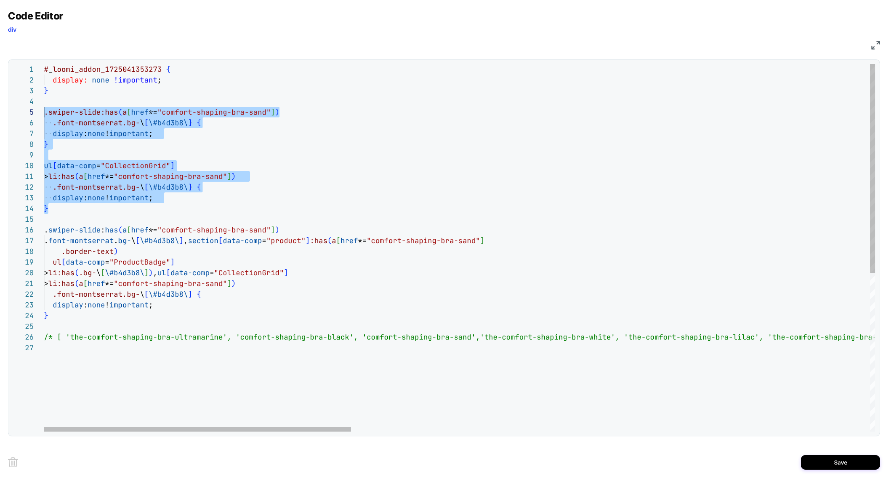
scroll to position [43, 0]
drag, startPoint x: 61, startPoint y: 207, endPoint x: 29, endPoint y: 112, distance: 100.0
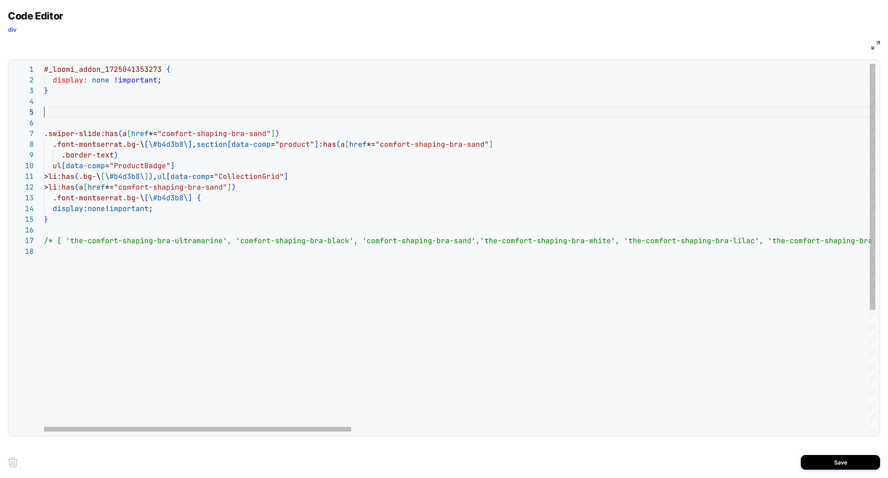
scroll to position [32, 0]
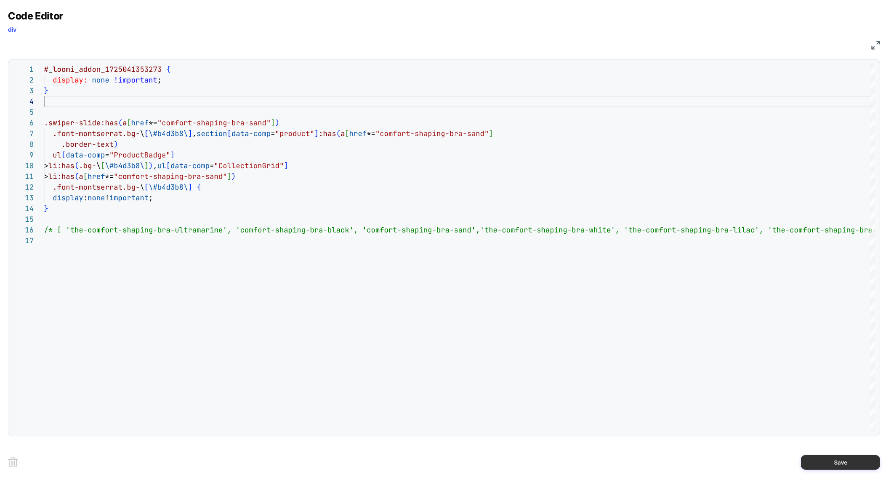
type textarea "**********"
click at [847, 459] on button "Save" at bounding box center [840, 462] width 79 height 15
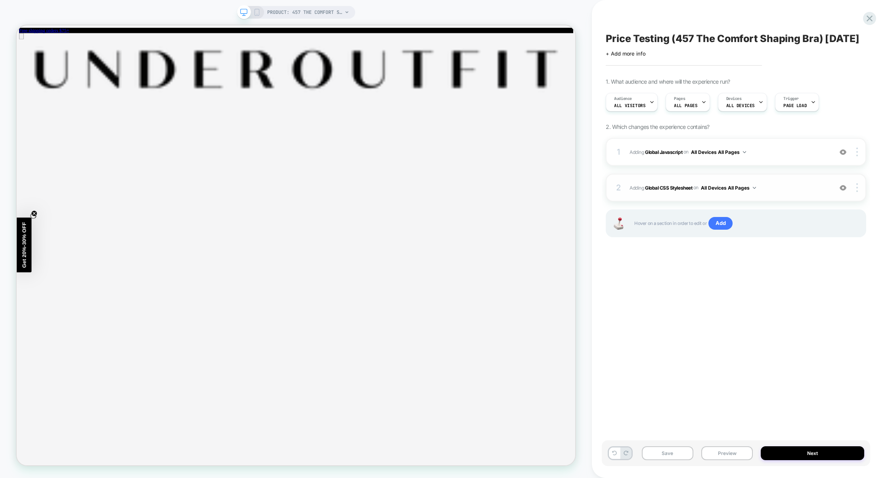
click at [796, 193] on span "Adding Global CSS Stylesheet on All Devices All Pages" at bounding box center [729, 188] width 199 height 10
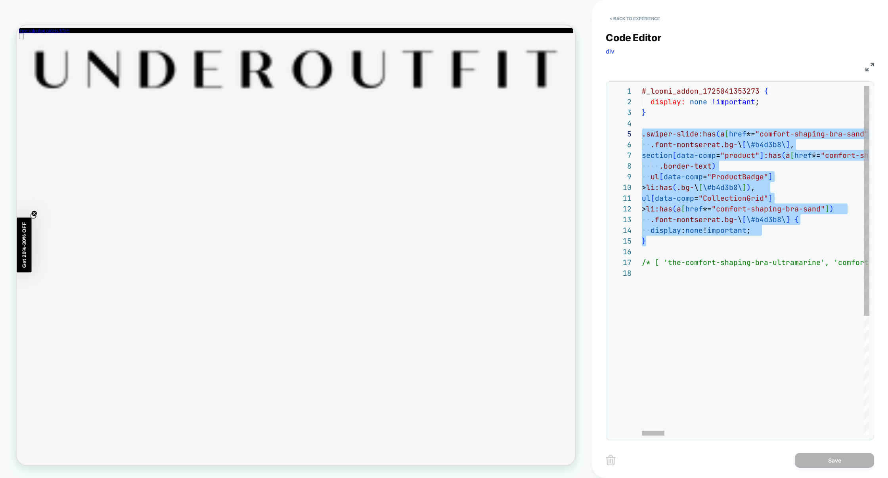
scroll to position [43, 0]
drag, startPoint x: 667, startPoint y: 242, endPoint x: 603, endPoint y: 137, distance: 123.3
click at [873, 67] on img at bounding box center [869, 67] width 9 height 9
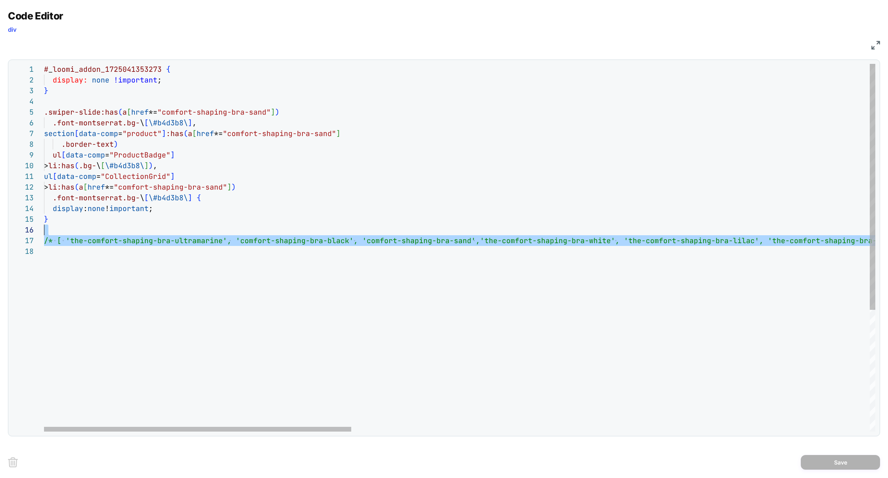
scroll to position [64, 4]
drag, startPoint x: 427, startPoint y: 275, endPoint x: 47, endPoint y: 236, distance: 382.6
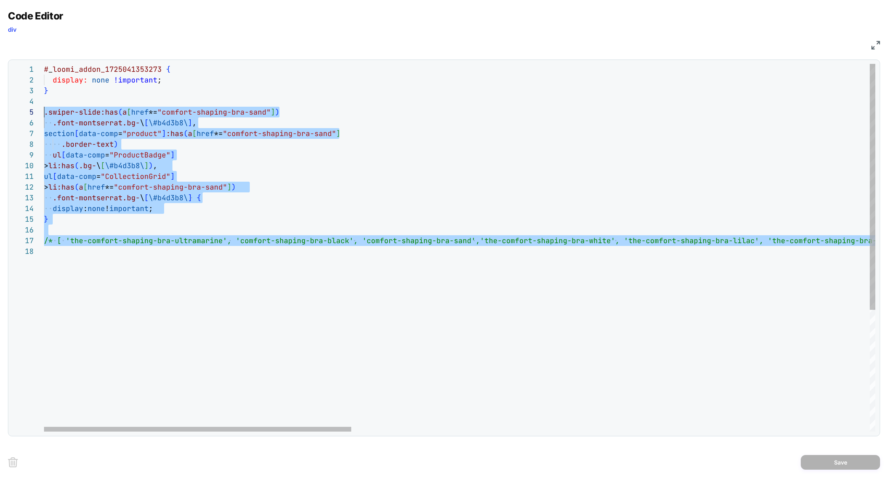
scroll to position [32, 0]
drag, startPoint x: 118, startPoint y: 292, endPoint x: 31, endPoint y: 101, distance: 209.3
click at [31, 101] on div "1 2 3 4 5 6 7 8 9 10 11 12 13 14 15 16 17 18 # _ loomi_addon_1725041353273 { di…" at bounding box center [443, 248] width 863 height 368
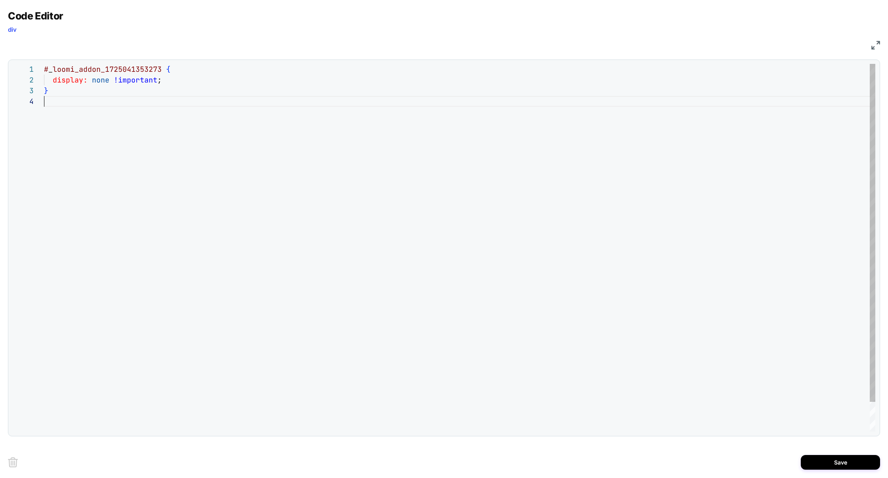
type textarea "**********"
click at [835, 464] on button "Save" at bounding box center [840, 462] width 79 height 15
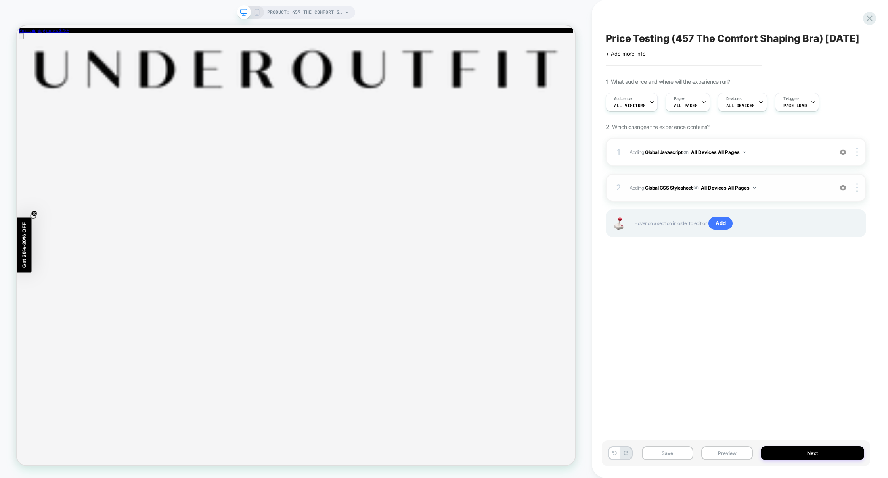
click at [724, 193] on button "All Devices All Pages" at bounding box center [728, 188] width 55 height 10
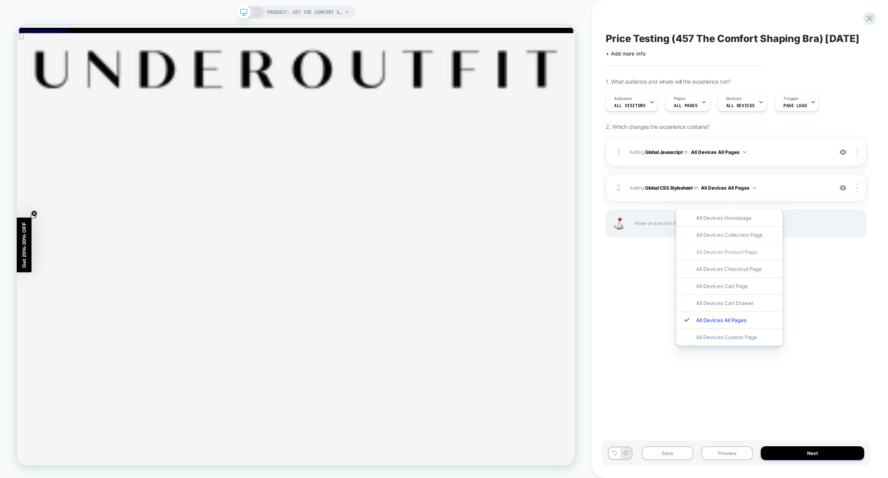
click at [742, 252] on div "All Devices Product Page" at bounding box center [729, 251] width 106 height 17
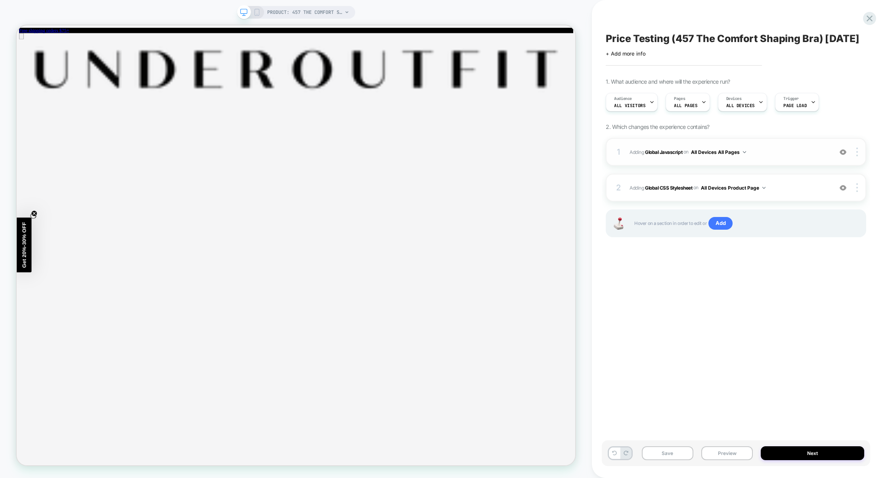
click at [790, 166] on div "1 Adding Global Javascript on All Devices All Pages Add Before Add After Target…" at bounding box center [736, 152] width 260 height 28
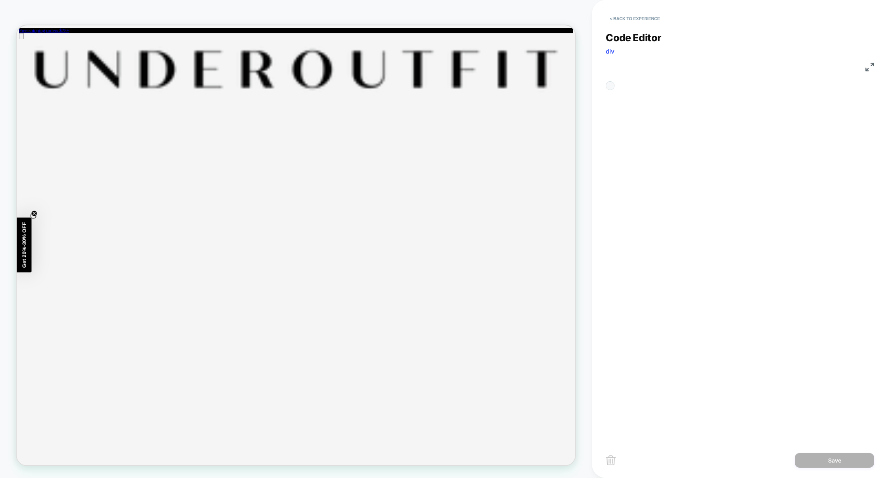
scroll to position [107, 0]
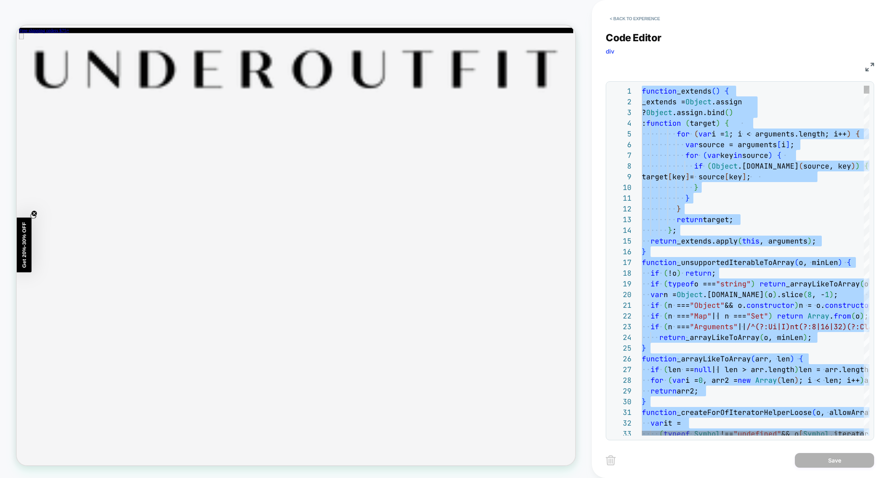
type textarea "**********"
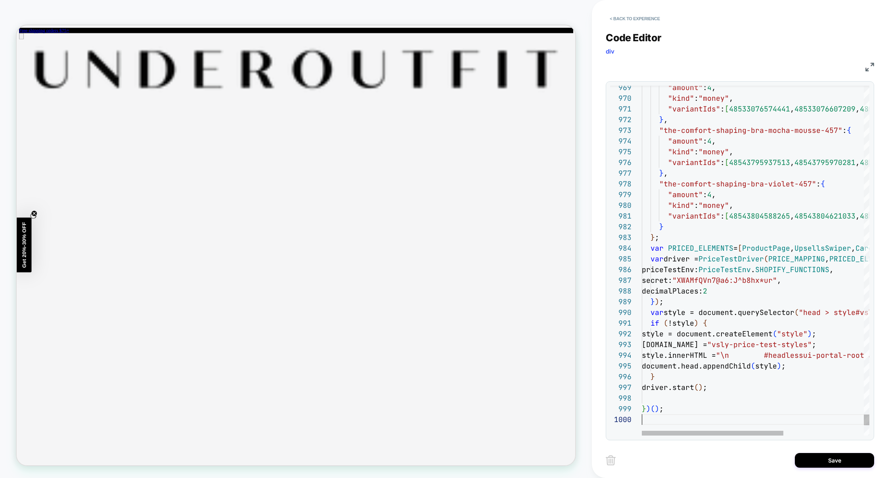
scroll to position [64, 0]
click at [827, 464] on button "Save" at bounding box center [834, 460] width 79 height 15
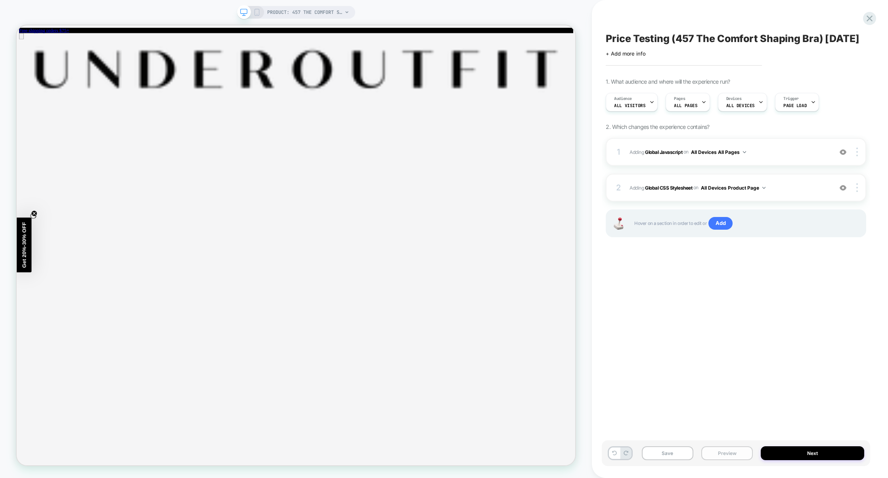
click at [735, 452] on button "Preview" at bounding box center [727, 453] width 52 height 14
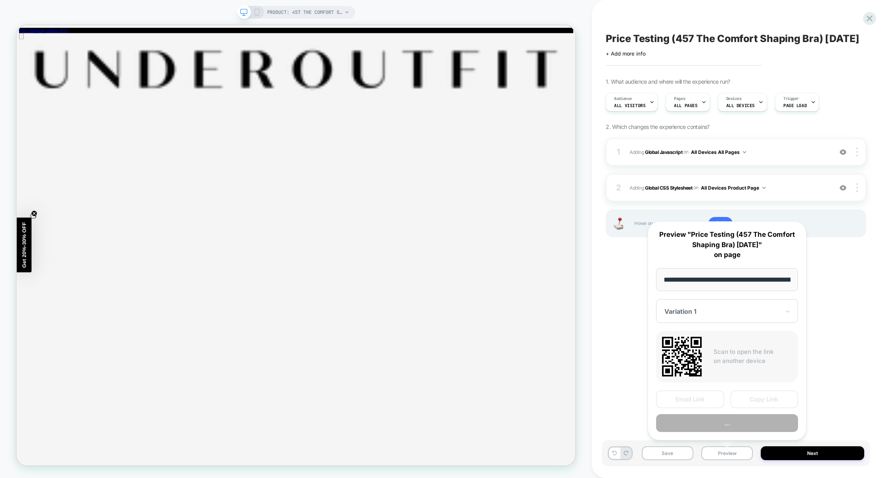
scroll to position [0, 75]
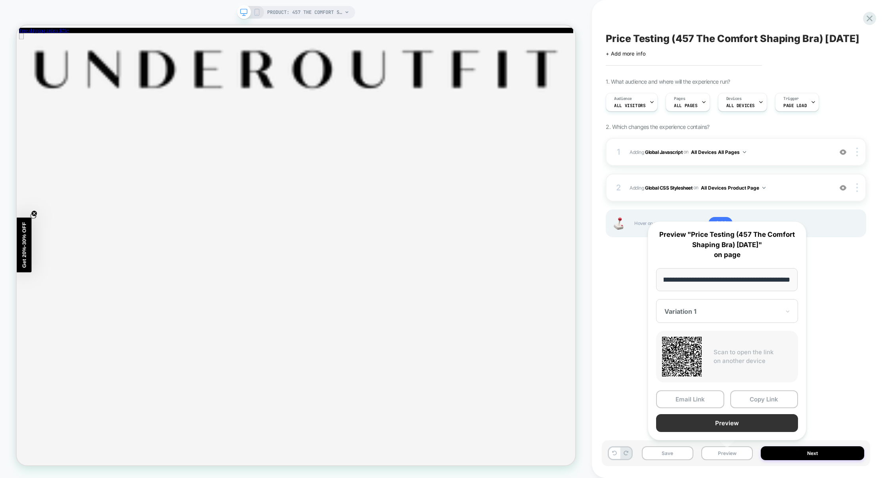
click at [729, 425] on button "Preview" at bounding box center [727, 423] width 142 height 18
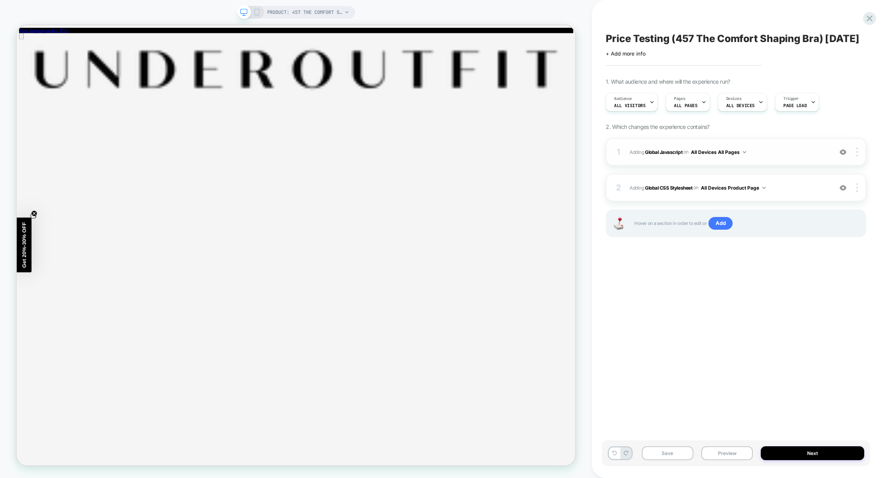
click at [777, 166] on div "1 Adding Global Javascript on All Devices All Pages Add Before Add After Target…" at bounding box center [736, 152] width 260 height 28
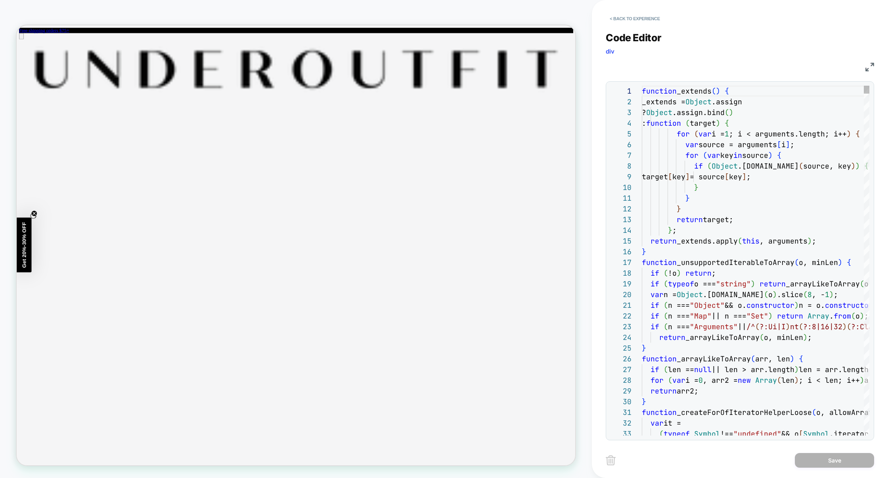
scroll to position [107, 0]
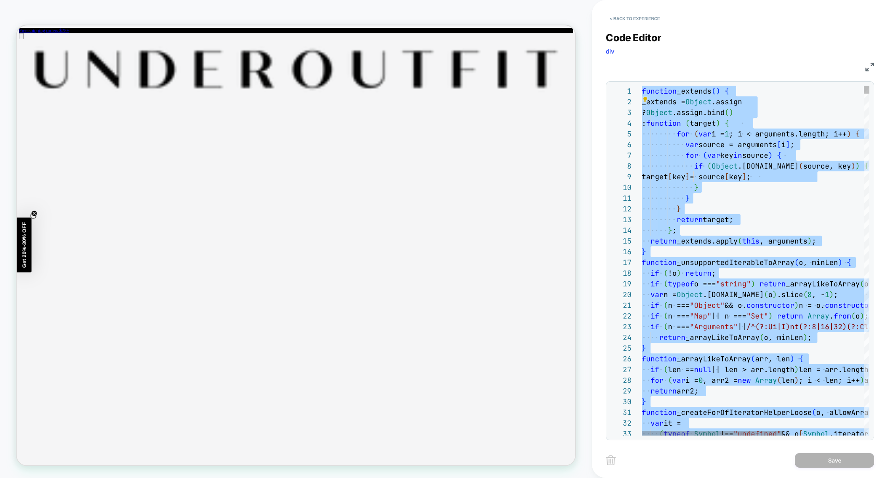
type textarea "**********"
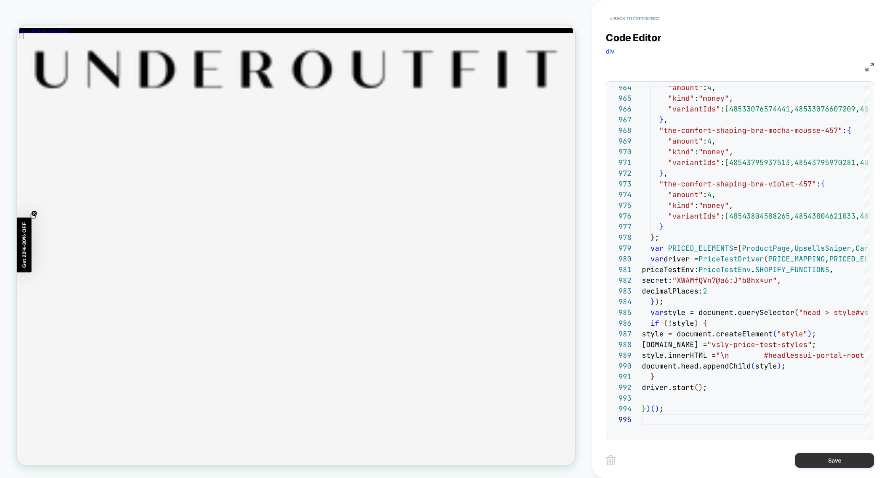
click at [831, 463] on button "Save" at bounding box center [834, 460] width 79 height 15
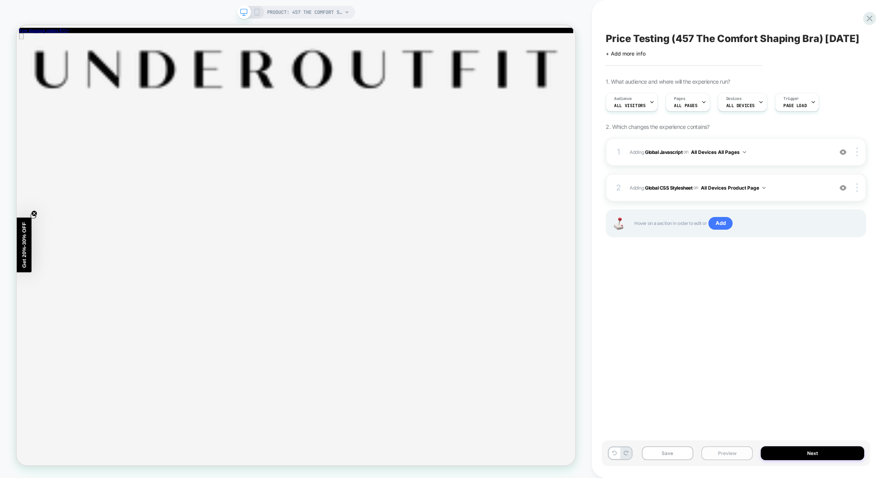
click at [714, 449] on button "Preview" at bounding box center [727, 453] width 52 height 14
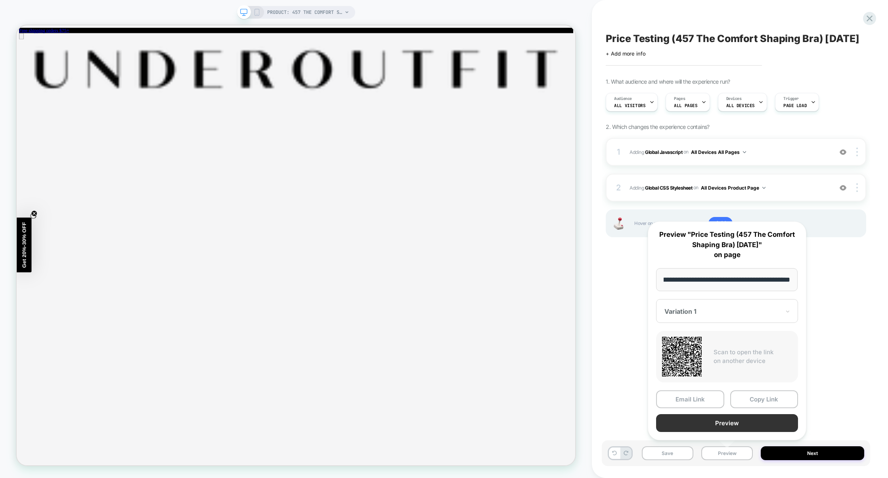
scroll to position [0, 0]
click at [730, 422] on button "Preview" at bounding box center [727, 423] width 142 height 18
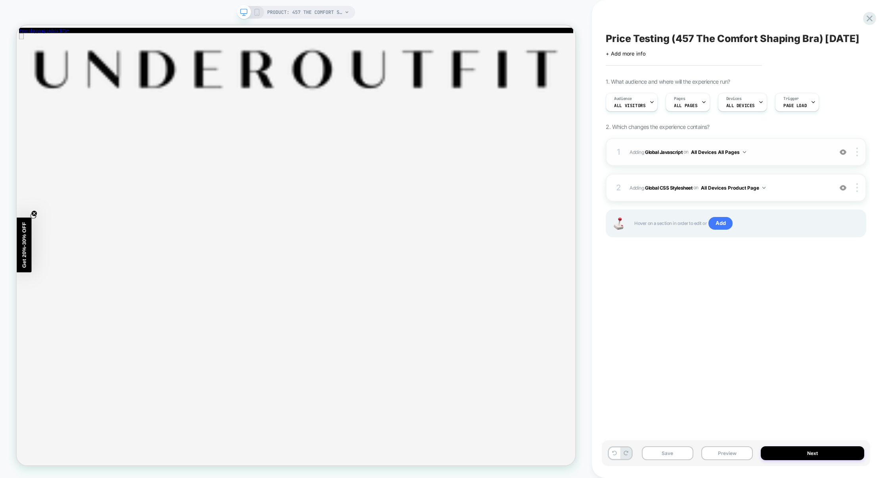
click at [764, 166] on div "1 Adding Global Javascript on All Devices All Pages Add Before Add After Target…" at bounding box center [736, 152] width 260 height 28
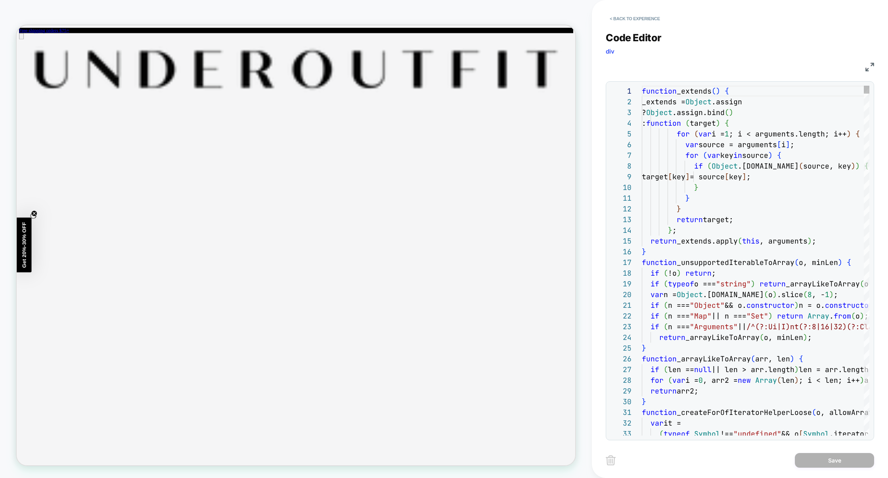
scroll to position [107, 0]
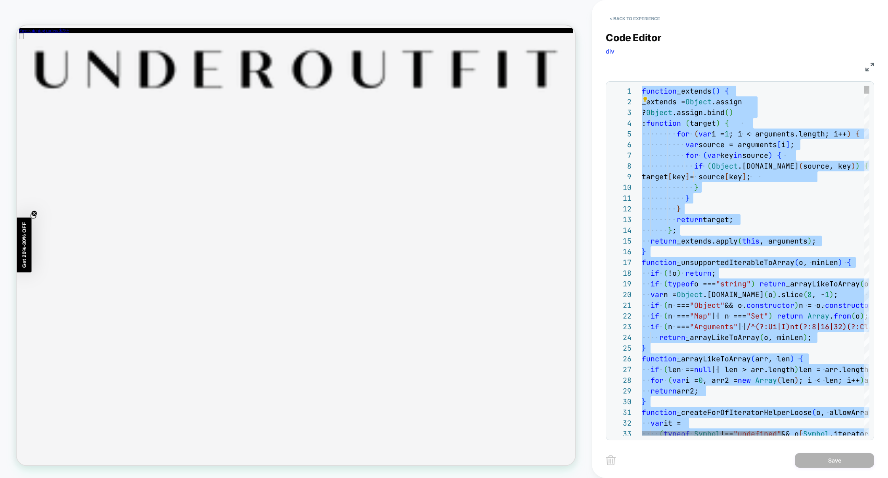
type textarea "**********"
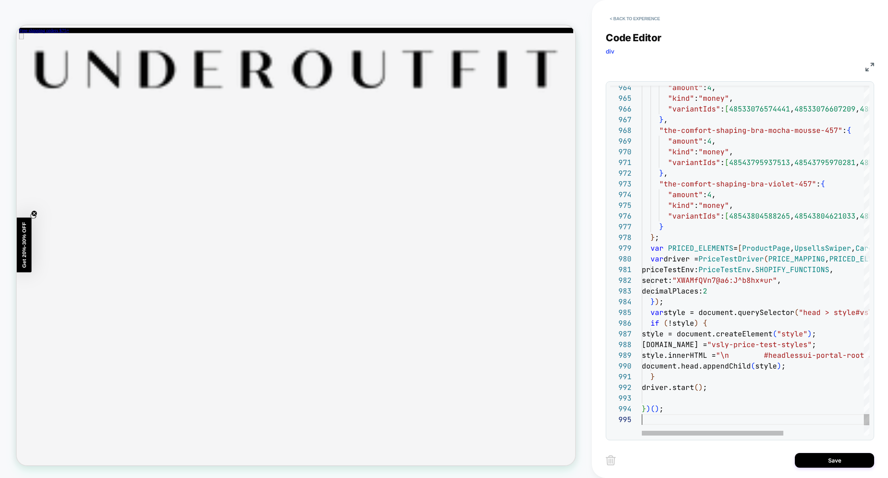
scroll to position [43, 0]
click at [829, 461] on button "Save" at bounding box center [834, 460] width 79 height 15
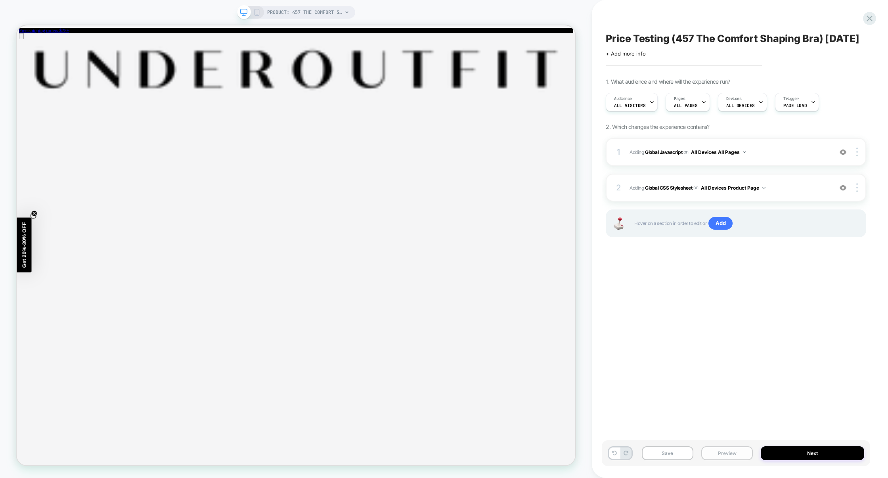
click at [738, 450] on button "Preview" at bounding box center [727, 453] width 52 height 14
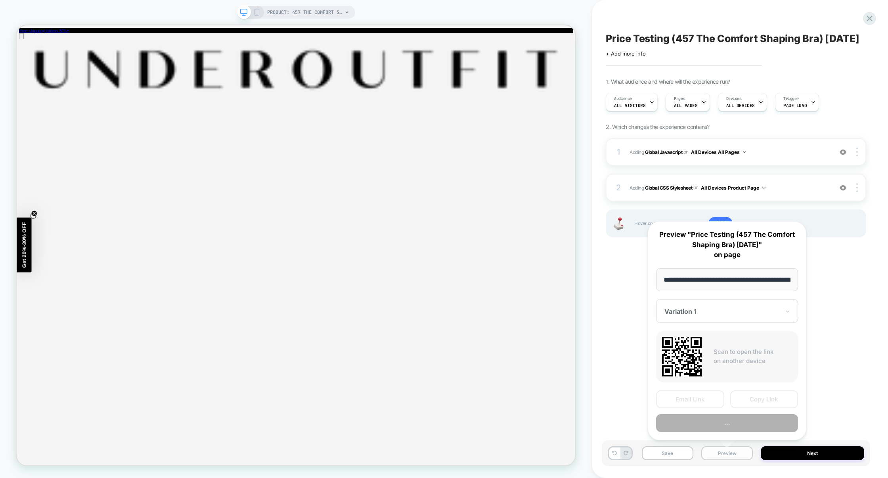
scroll to position [0, 75]
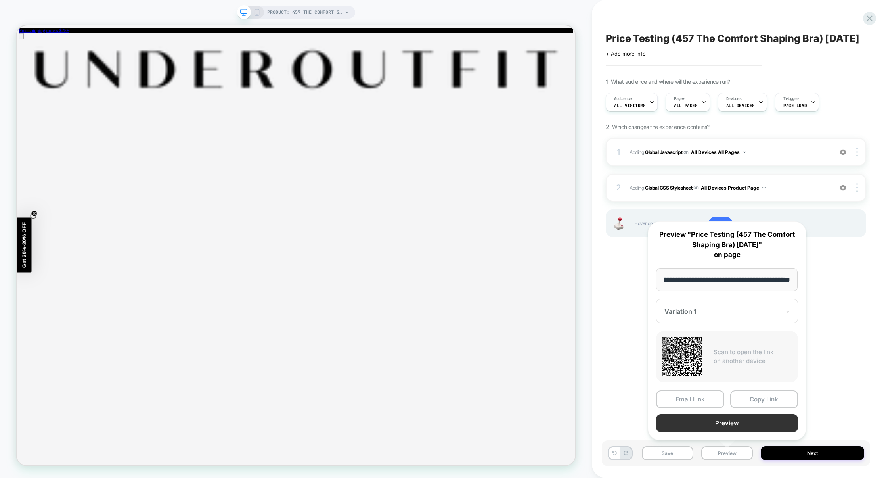
click at [731, 427] on button "Preview" at bounding box center [727, 423] width 142 height 18
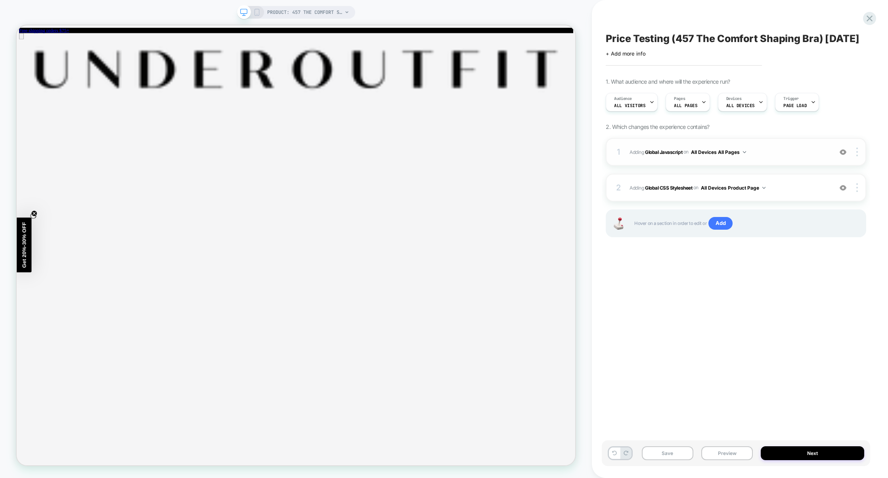
click at [803, 166] on div "1 Adding Global Javascript on All Devices All Pages Add Before Add After Target…" at bounding box center [736, 152] width 260 height 28
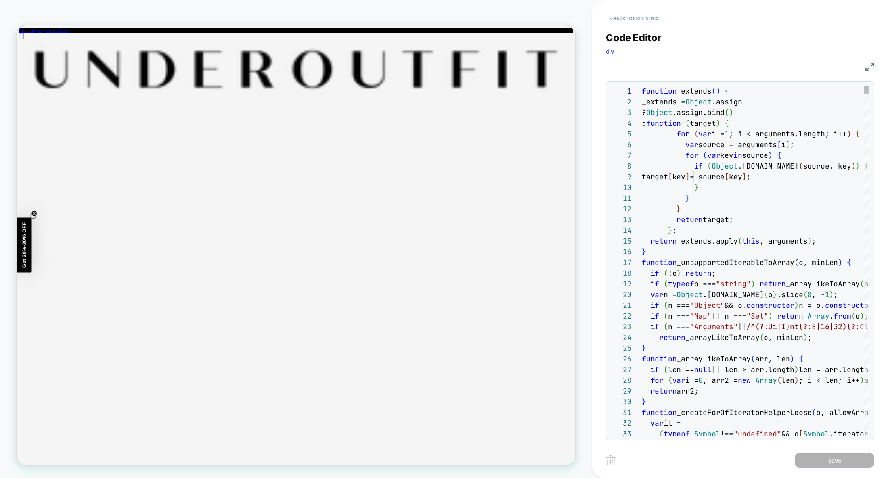
scroll to position [107, 0]
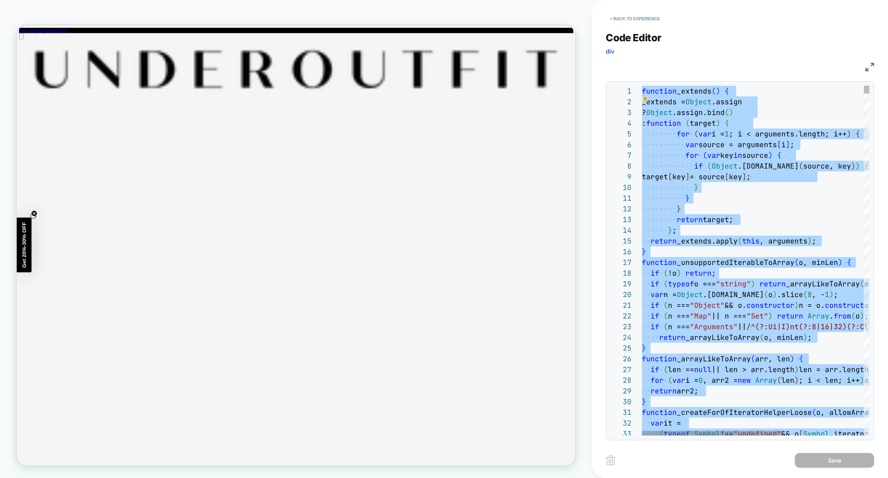
type textarea "**********"
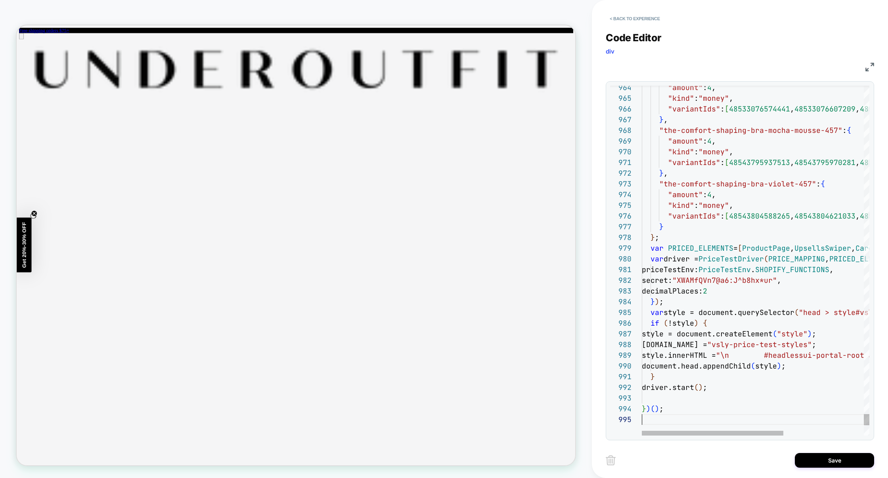
scroll to position [43, 0]
click at [830, 464] on button "Save" at bounding box center [834, 460] width 79 height 15
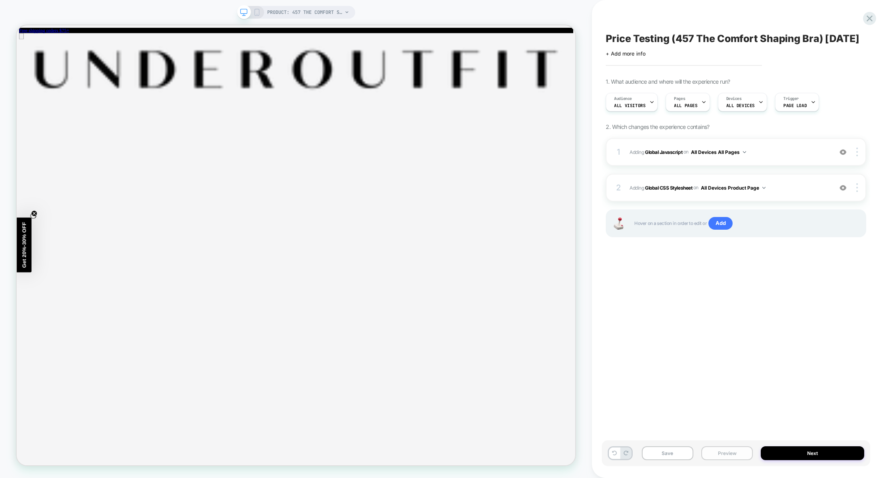
click at [712, 455] on button "Preview" at bounding box center [727, 453] width 52 height 14
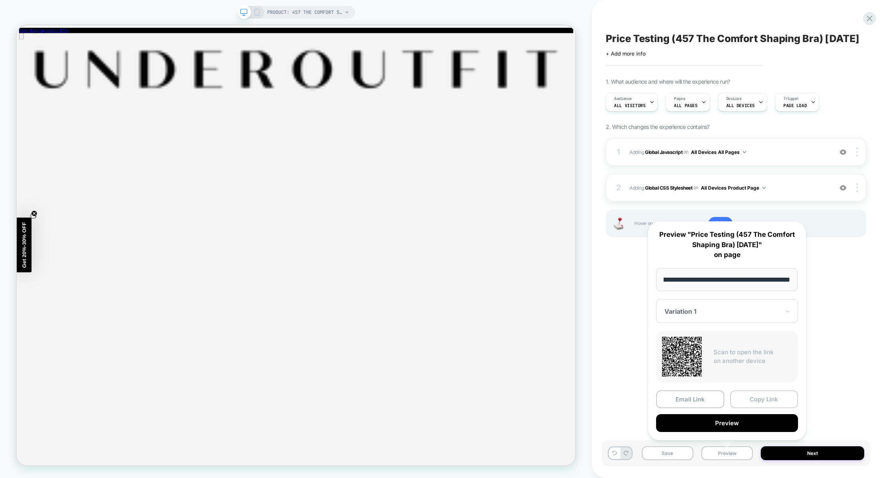
scroll to position [0, 0]
click at [760, 401] on button "Copy Link" at bounding box center [764, 399] width 68 height 18
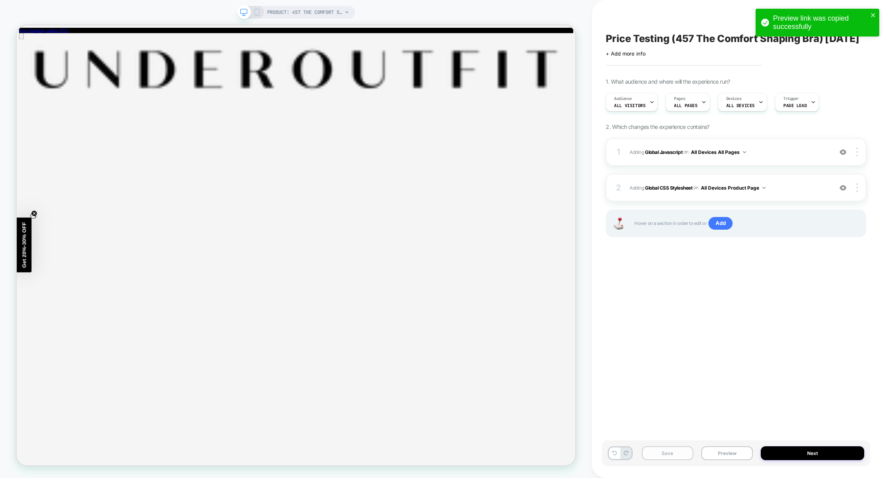
click at [675, 456] on button "Save" at bounding box center [668, 453] width 52 height 14
click at [721, 454] on button "Preview" at bounding box center [727, 453] width 52 height 14
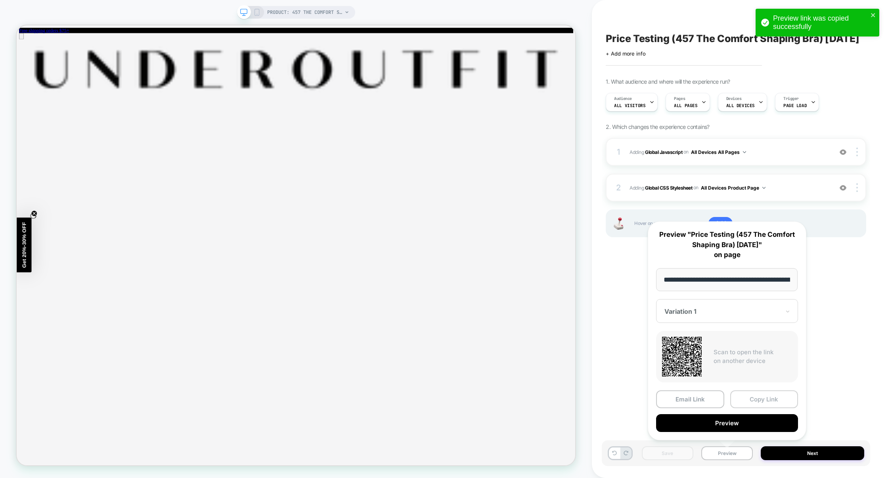
click at [765, 396] on button "Copy Link" at bounding box center [764, 399] width 68 height 18
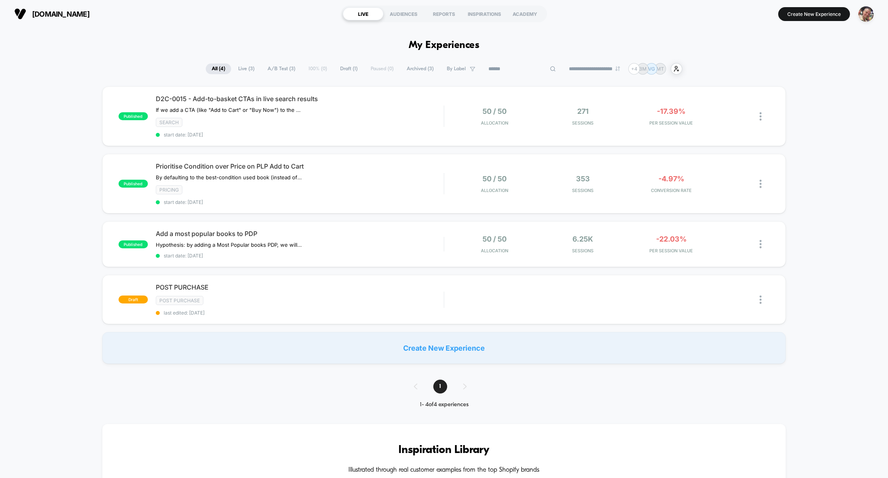
click at [517, 70] on input at bounding box center [521, 69] width 79 height 10
paste input "**********"
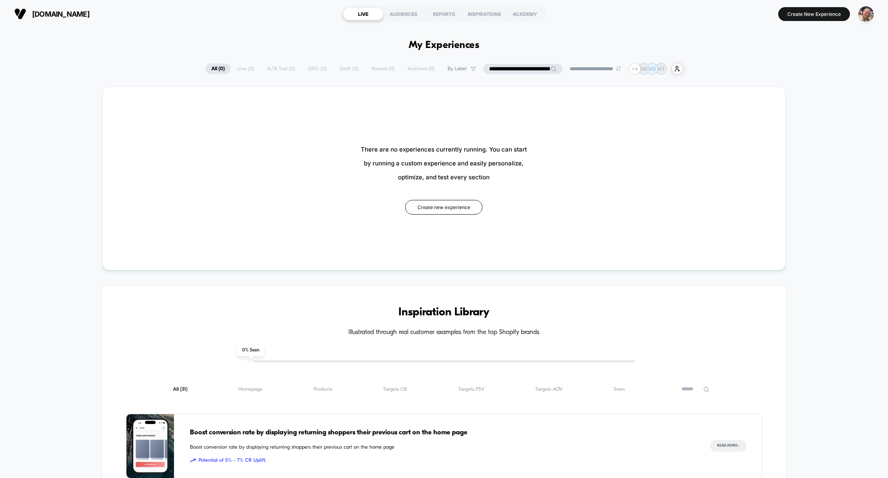
drag, startPoint x: 517, startPoint y: 70, endPoint x: 431, endPoint y: 69, distance: 85.6
click at [431, 69] on div "**********" at bounding box center [444, 68] width 478 height 11
click at [522, 70] on input "**********" at bounding box center [522, 69] width 79 height 10
click at [533, 70] on input "**********" at bounding box center [522, 69] width 79 height 10
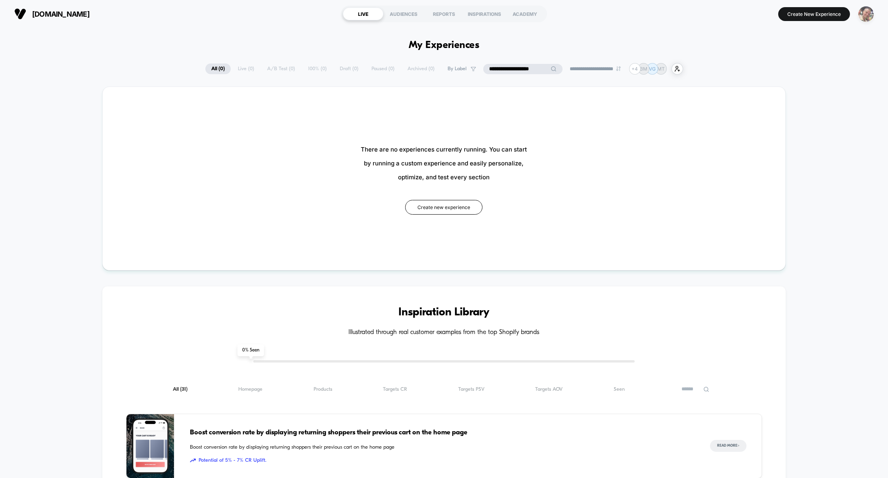
type input "**********"
click at [871, 14] on img "button" at bounding box center [865, 13] width 15 height 15
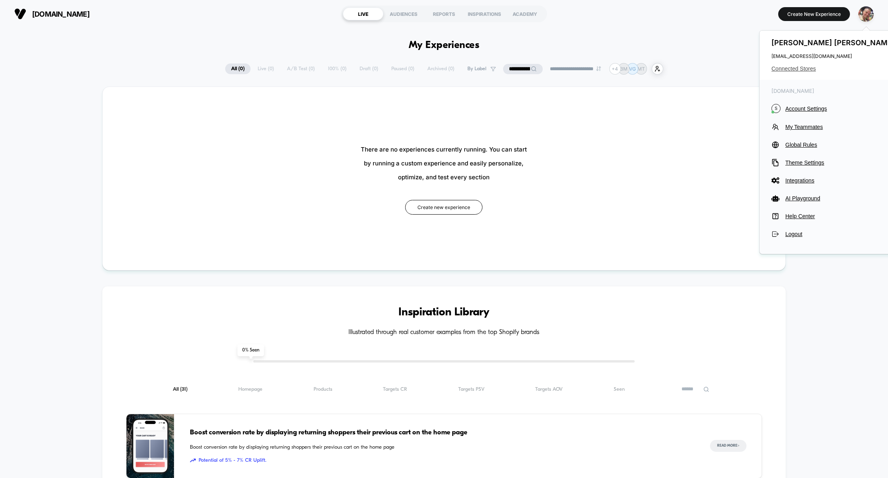
click at [809, 69] on span "Connected Stores" at bounding box center [834, 68] width 125 height 6
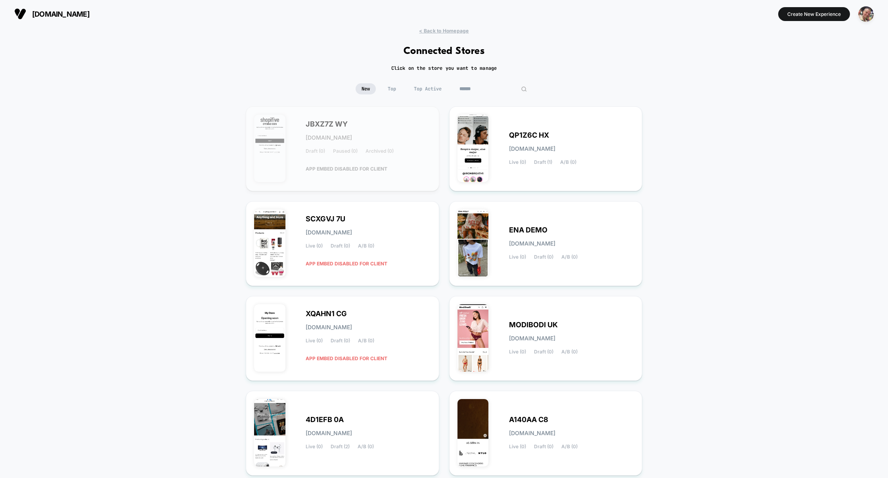
click at [481, 88] on input at bounding box center [493, 88] width 79 height 11
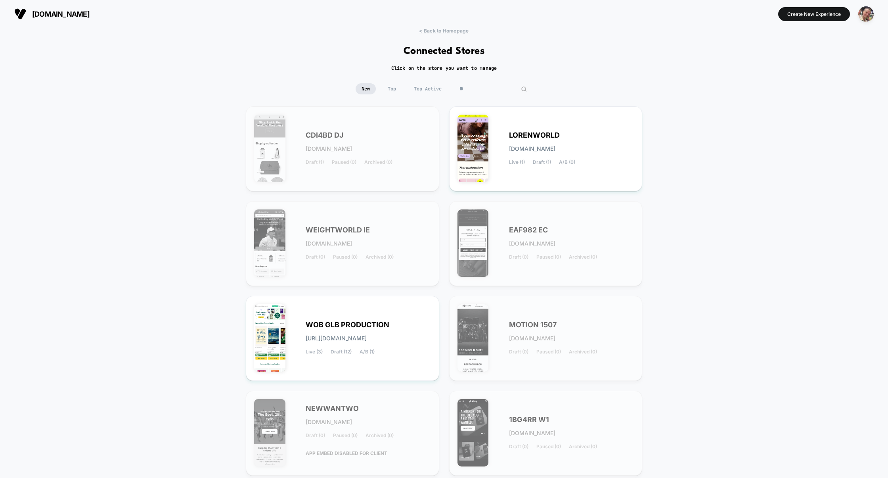
type input "*"
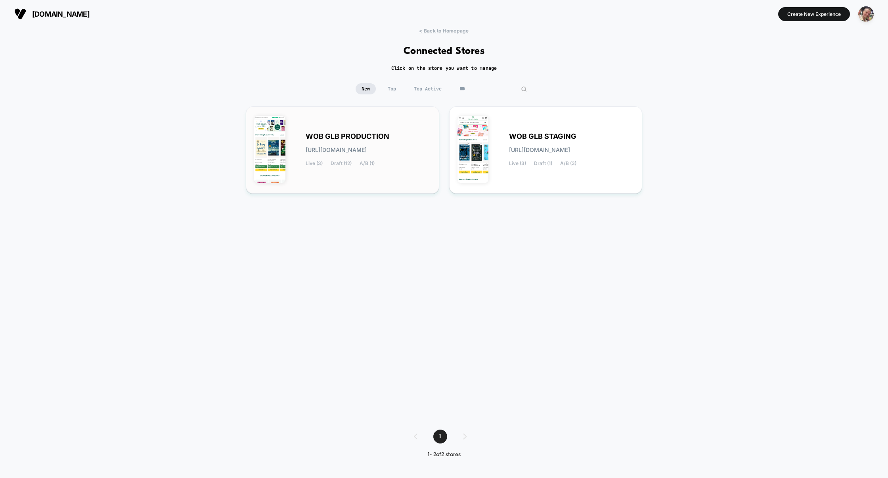
type input "***"
click at [367, 150] on span "wob-glb_production.myshopify.com" at bounding box center [336, 150] width 61 height 6
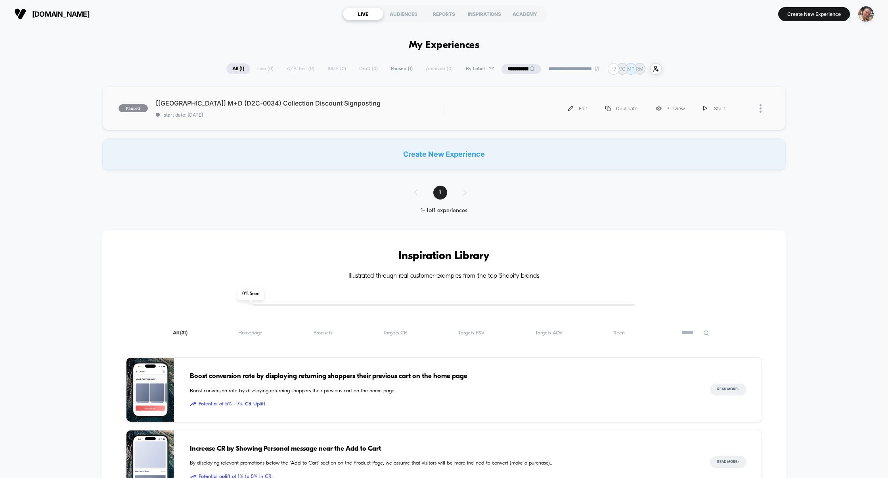
click at [359, 121] on div "paused [UK] M+D (D2C-0034) Collection Discount Signposting start date: 10/8/202…" at bounding box center [444, 108] width 684 height 44
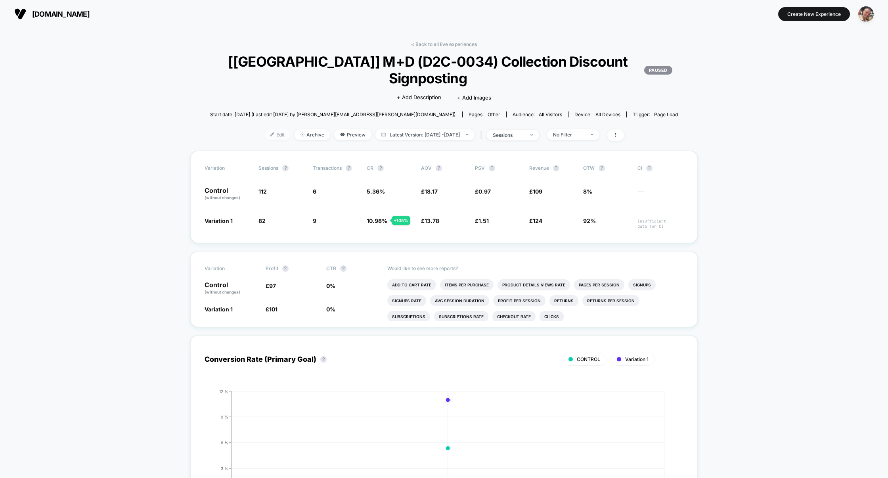
click at [272, 130] on span "Edit" at bounding box center [277, 134] width 26 height 11
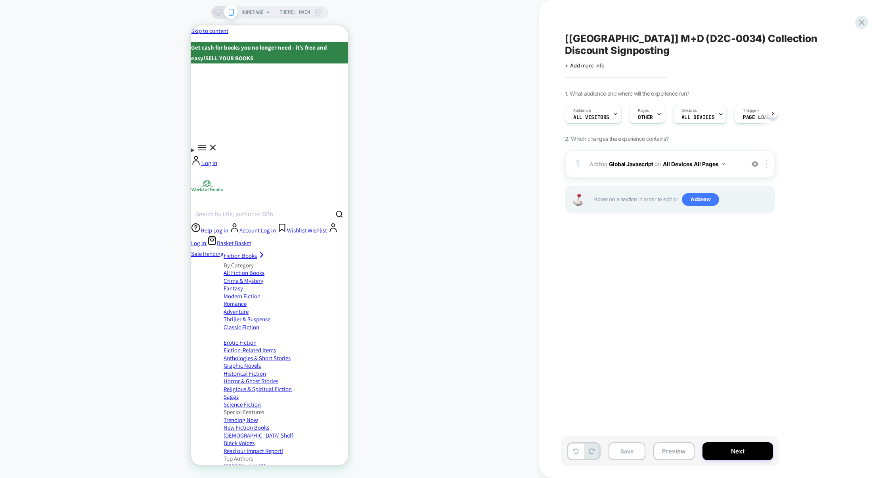
scroll to position [0, 0]
click at [660, 161] on div "1 Adding Global Javascript on All Devices All Pages Add Before Add After Target…" at bounding box center [670, 164] width 210 height 28
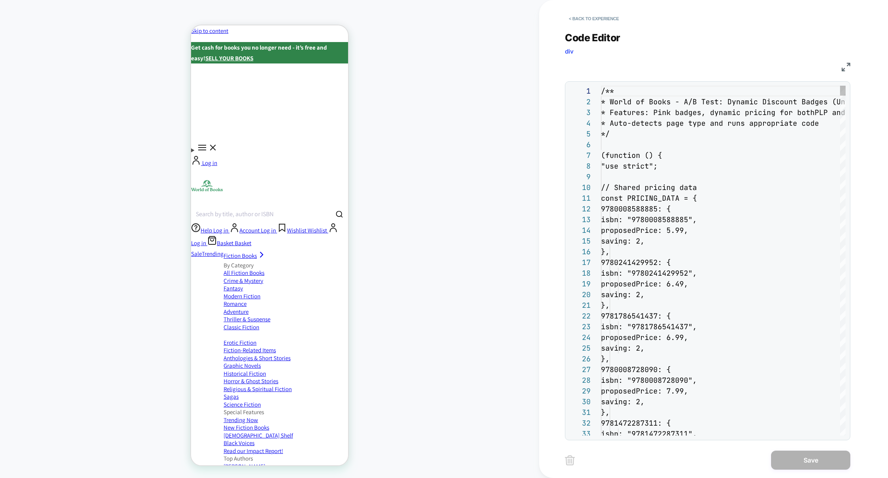
scroll to position [107, 0]
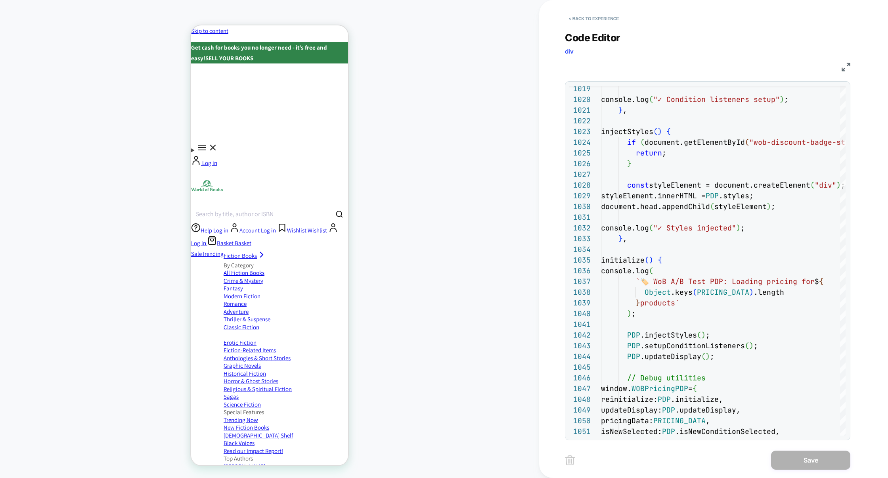
click at [846, 66] on img at bounding box center [846, 67] width 9 height 9
